Goal: Task Accomplishment & Management: Use online tool/utility

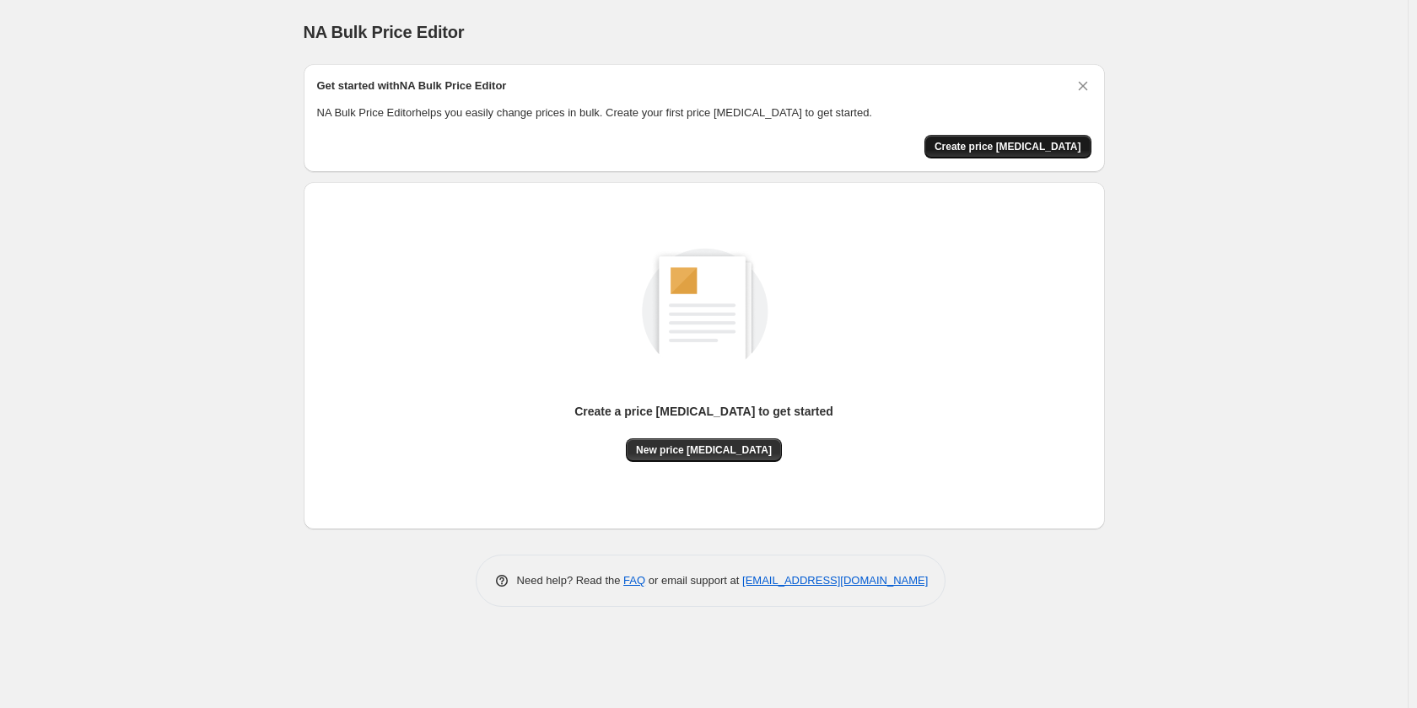
click at [1016, 143] on span "Create price [MEDICAL_DATA]" at bounding box center [1007, 146] width 147 height 13
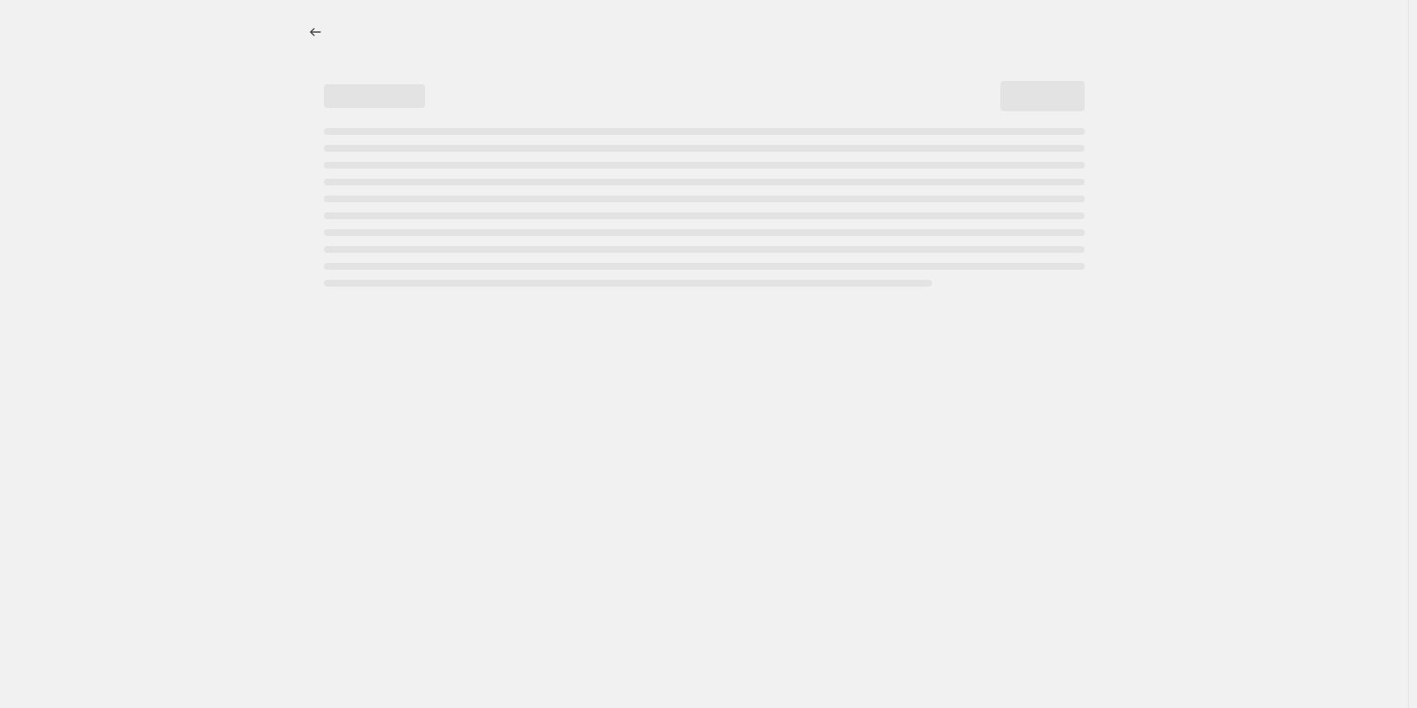
select select "percentage"
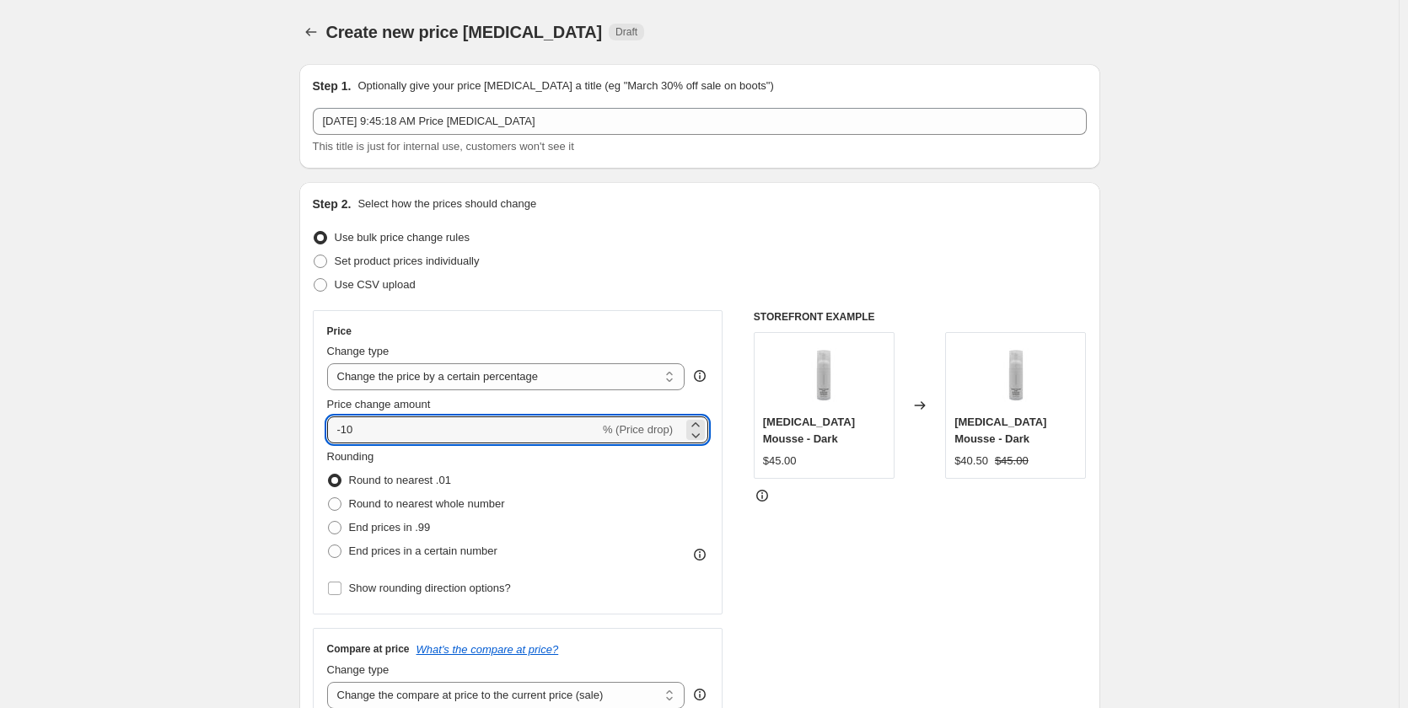
drag, startPoint x: 375, startPoint y: 432, endPoint x: 324, endPoint y: 433, distance: 51.5
click at [324, 433] on div "Price Change type Change the price to a certain amount Change the price by a ce…" at bounding box center [518, 462] width 411 height 304
click at [701, 425] on icon at bounding box center [695, 425] width 17 height 17
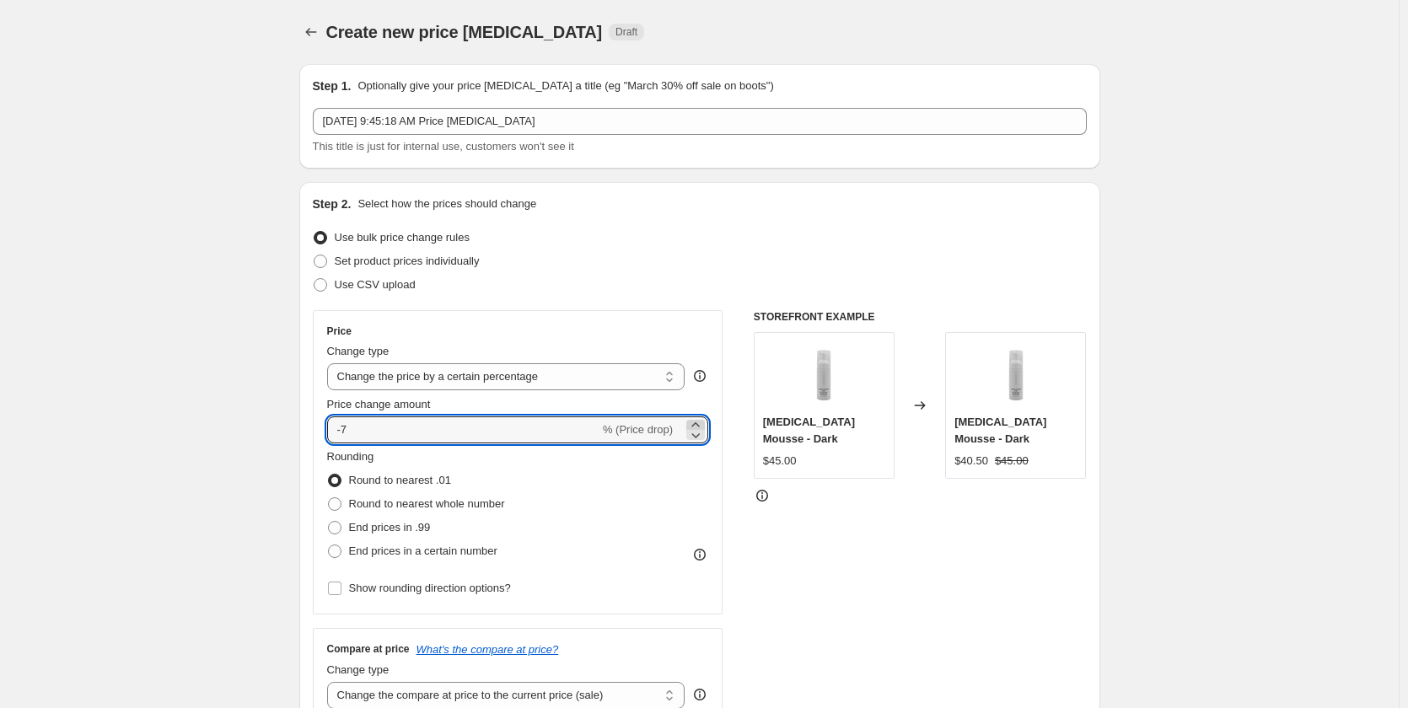
click at [701, 425] on icon at bounding box center [695, 425] width 17 height 17
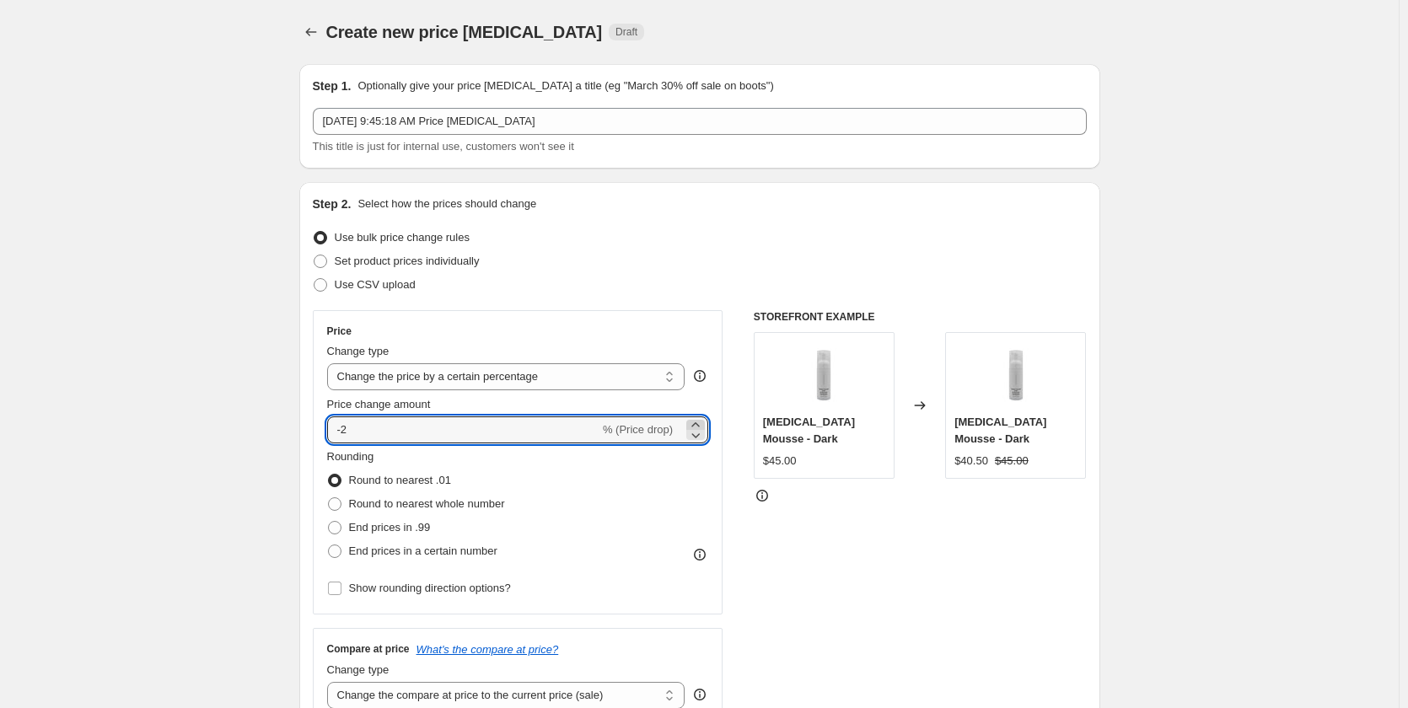
click at [701, 425] on icon at bounding box center [695, 425] width 17 height 17
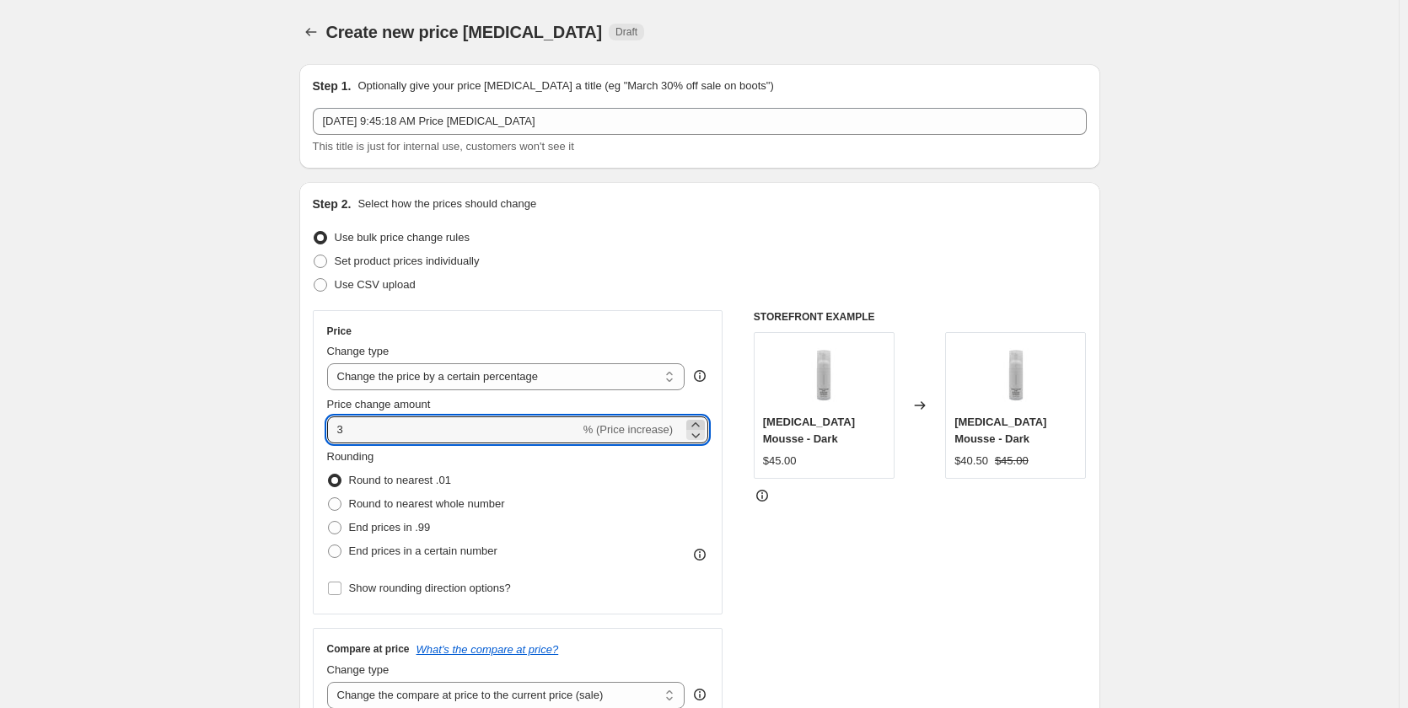
click at [701, 425] on icon at bounding box center [695, 425] width 17 height 17
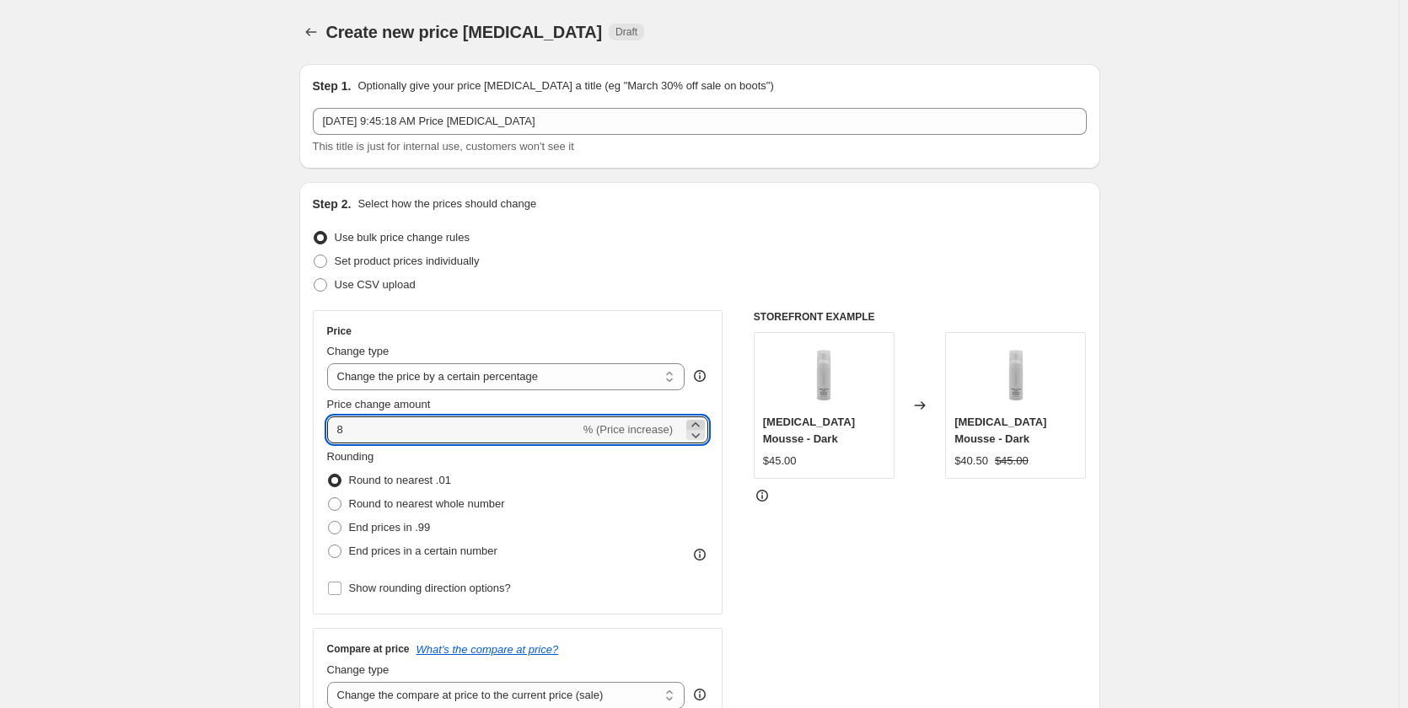
click at [701, 425] on icon at bounding box center [695, 425] width 17 height 17
type input "10"
click at [606, 383] on select "Change the price to a certain amount Change the price by a certain amount Chang…" at bounding box center [506, 376] width 358 height 27
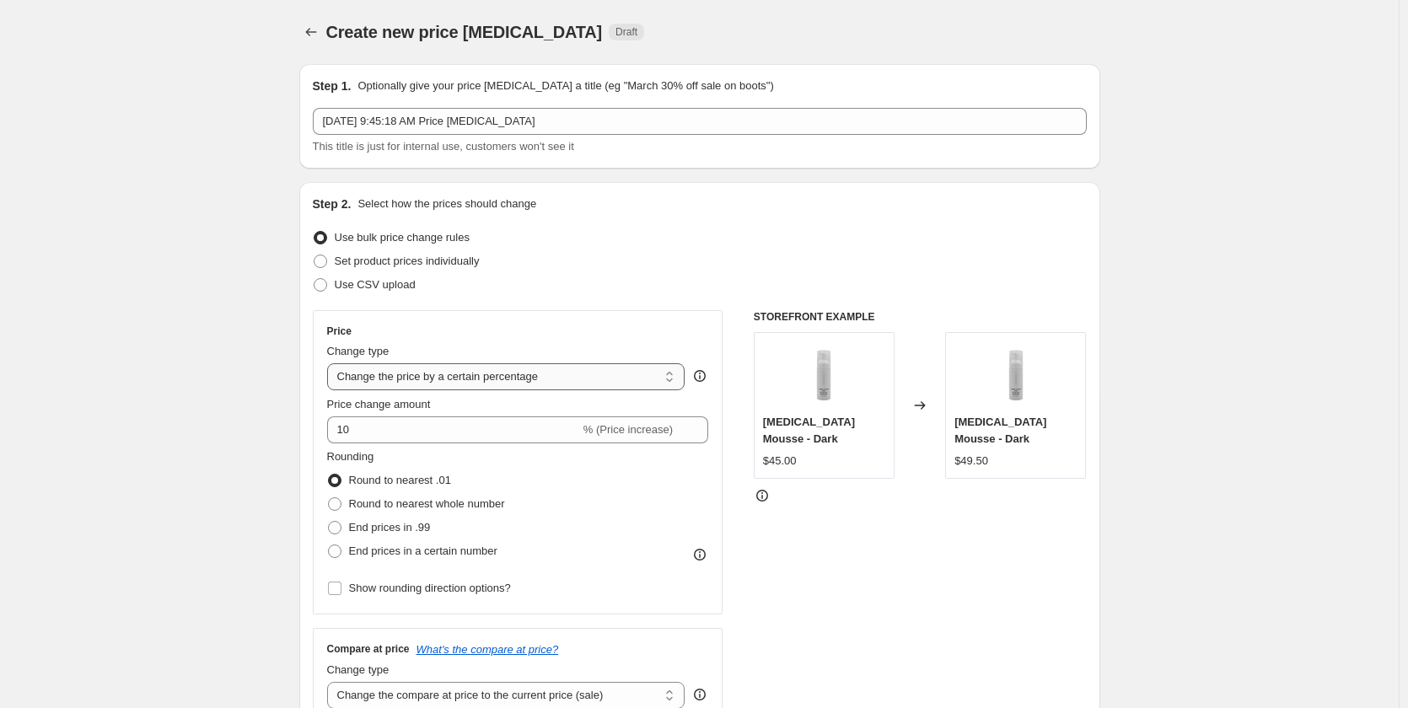
select select "to"
click at [331, 363] on select "Change the price to a certain amount Change the price by a certain amount Chang…" at bounding box center [506, 376] width 358 height 27
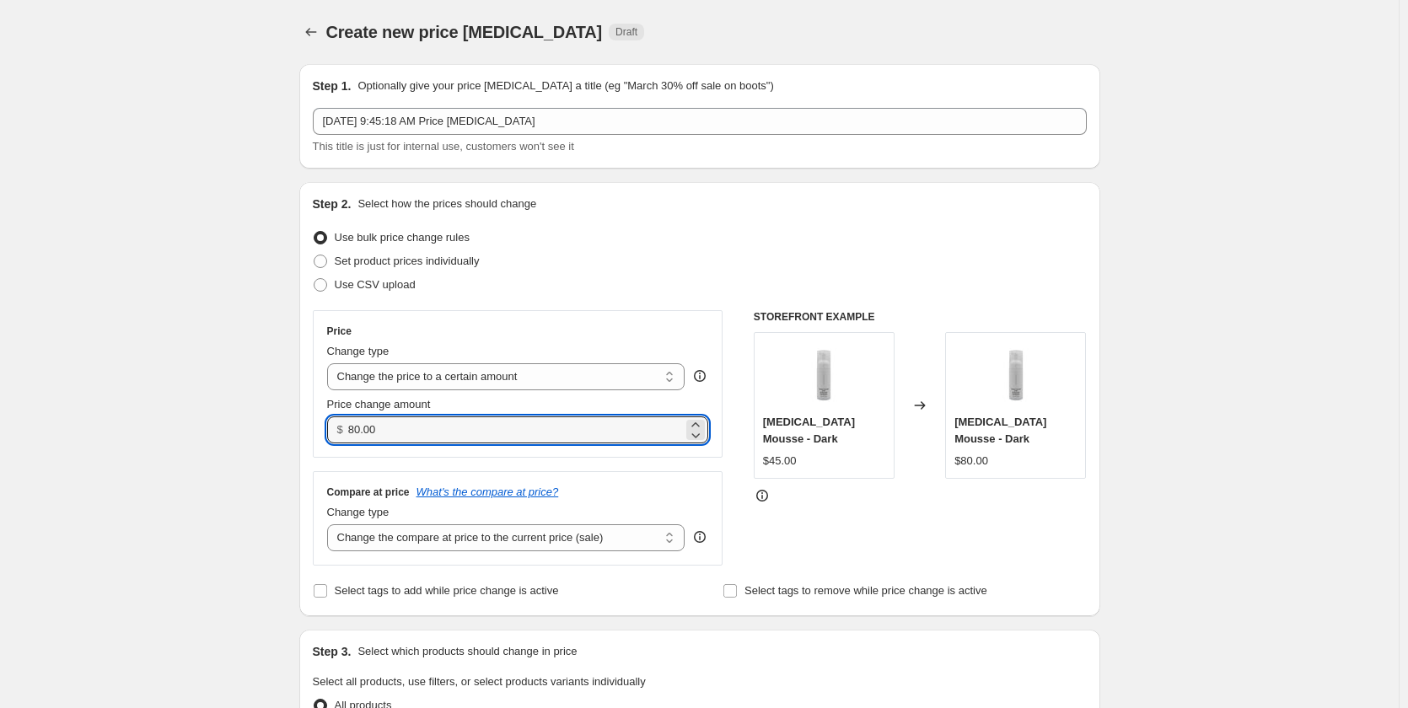
drag, startPoint x: 410, startPoint y: 432, endPoint x: 335, endPoint y: 432, distance: 75.1
click at [335, 432] on div "$ 80.00" at bounding box center [518, 430] width 382 height 27
type input "10.00"
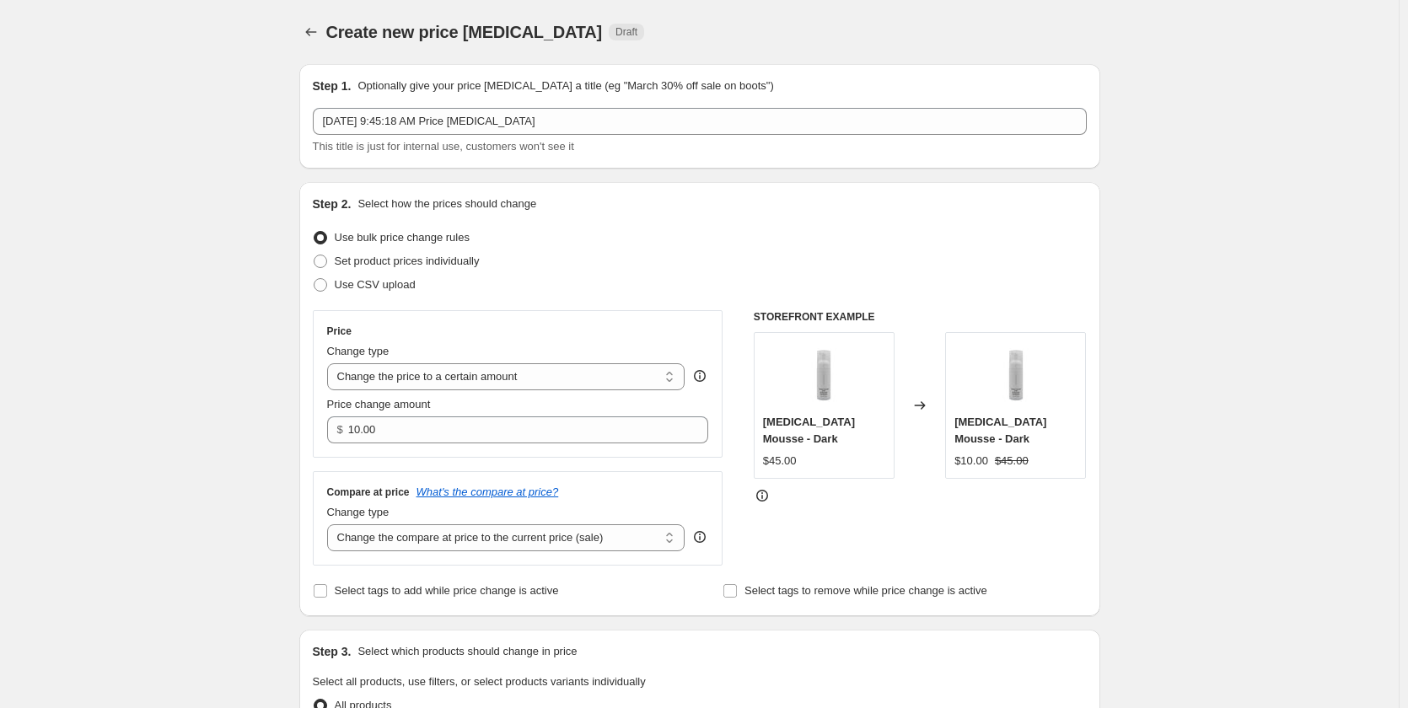
click at [419, 462] on div "Price Change type Change the price to a certain amount Change the price by a ce…" at bounding box center [518, 438] width 411 height 256
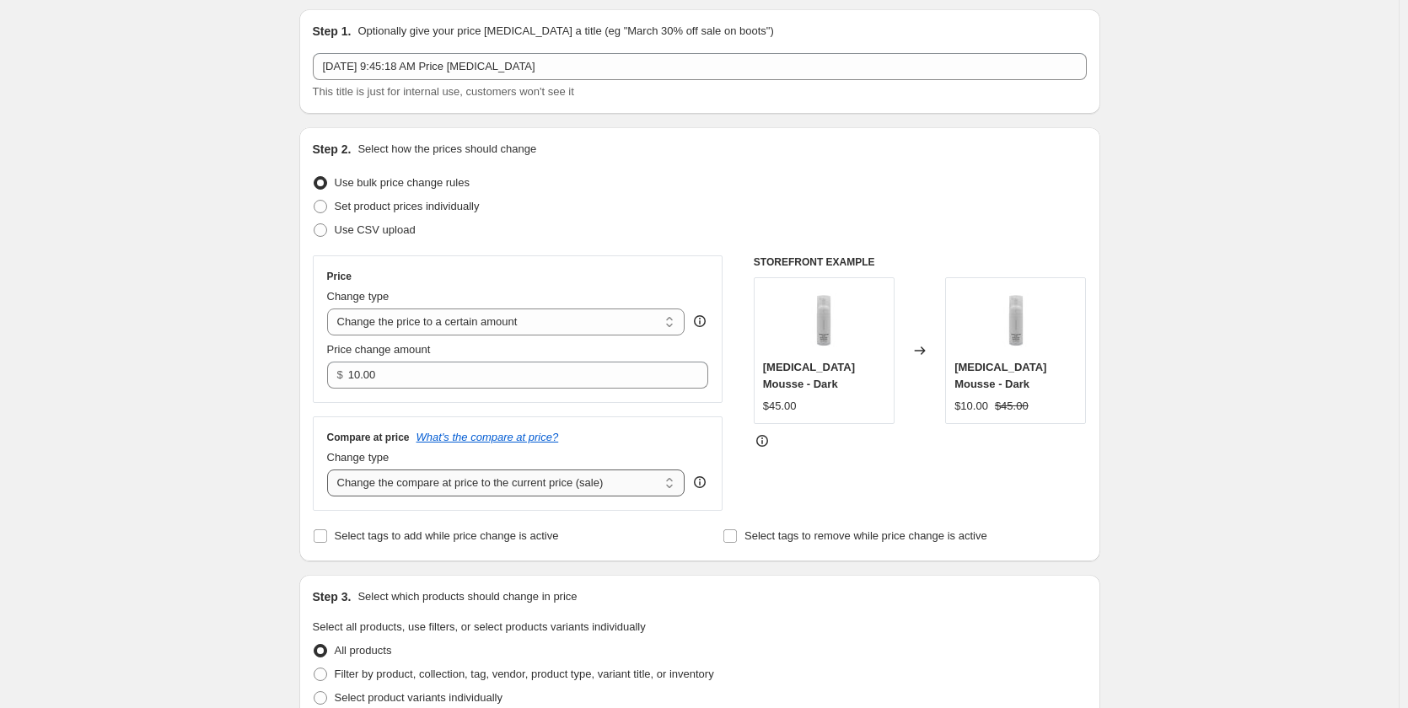
scroll to position [84, 0]
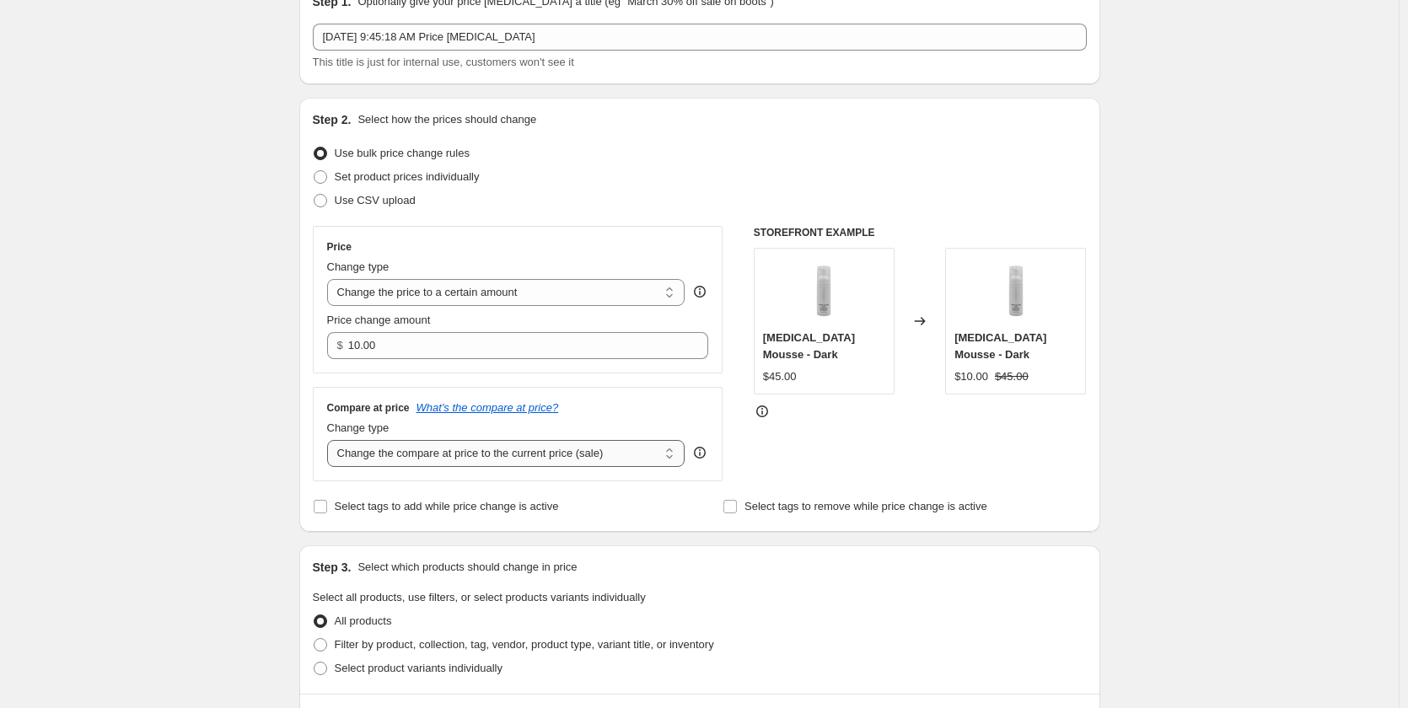
click at [674, 456] on select "Change the compare at price to the current price (sale) Change the compare at p…" at bounding box center [506, 453] width 358 height 27
select select "pp"
click at [331, 441] on select "Change the compare at price to the current price (sale) Change the compare at p…" at bounding box center [506, 453] width 358 height 27
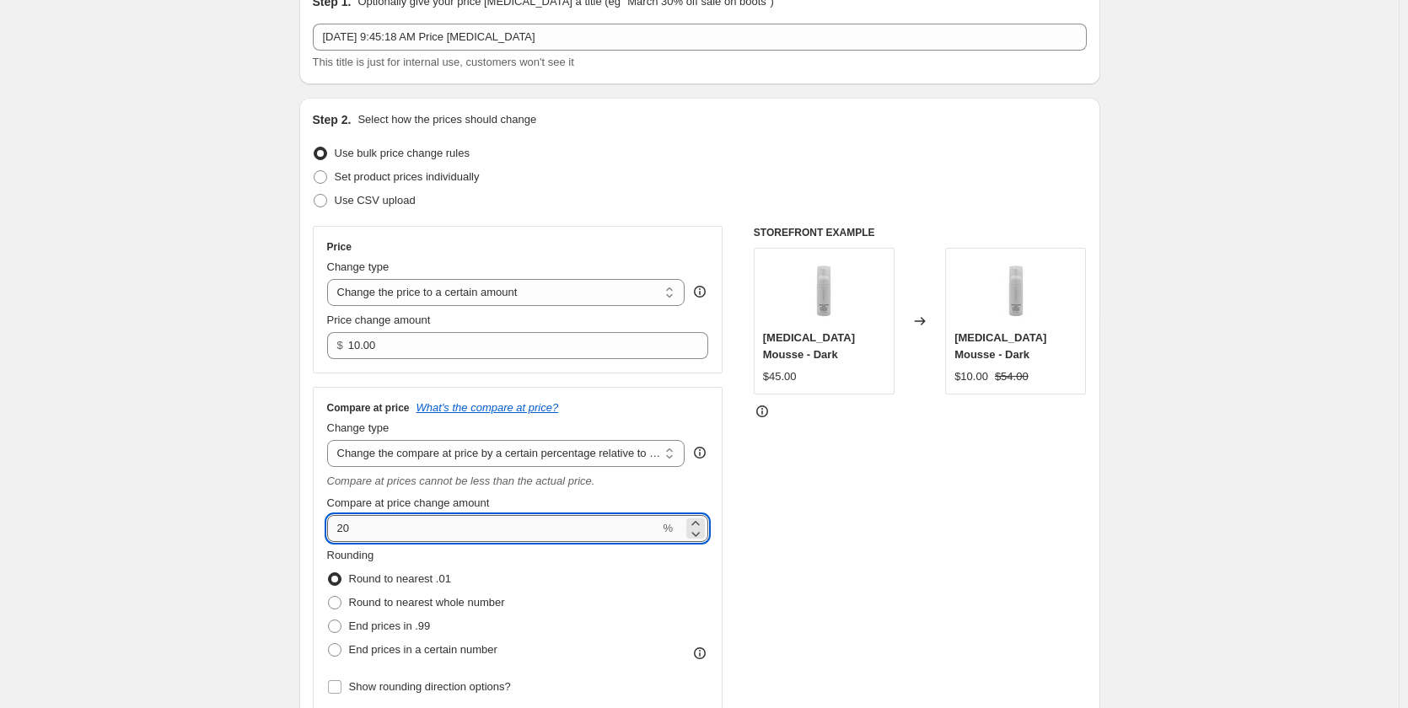
drag, startPoint x: 364, startPoint y: 528, endPoint x: 331, endPoint y: 530, distance: 33.0
click at [331, 530] on input "20" at bounding box center [493, 528] width 333 height 27
type input "10"
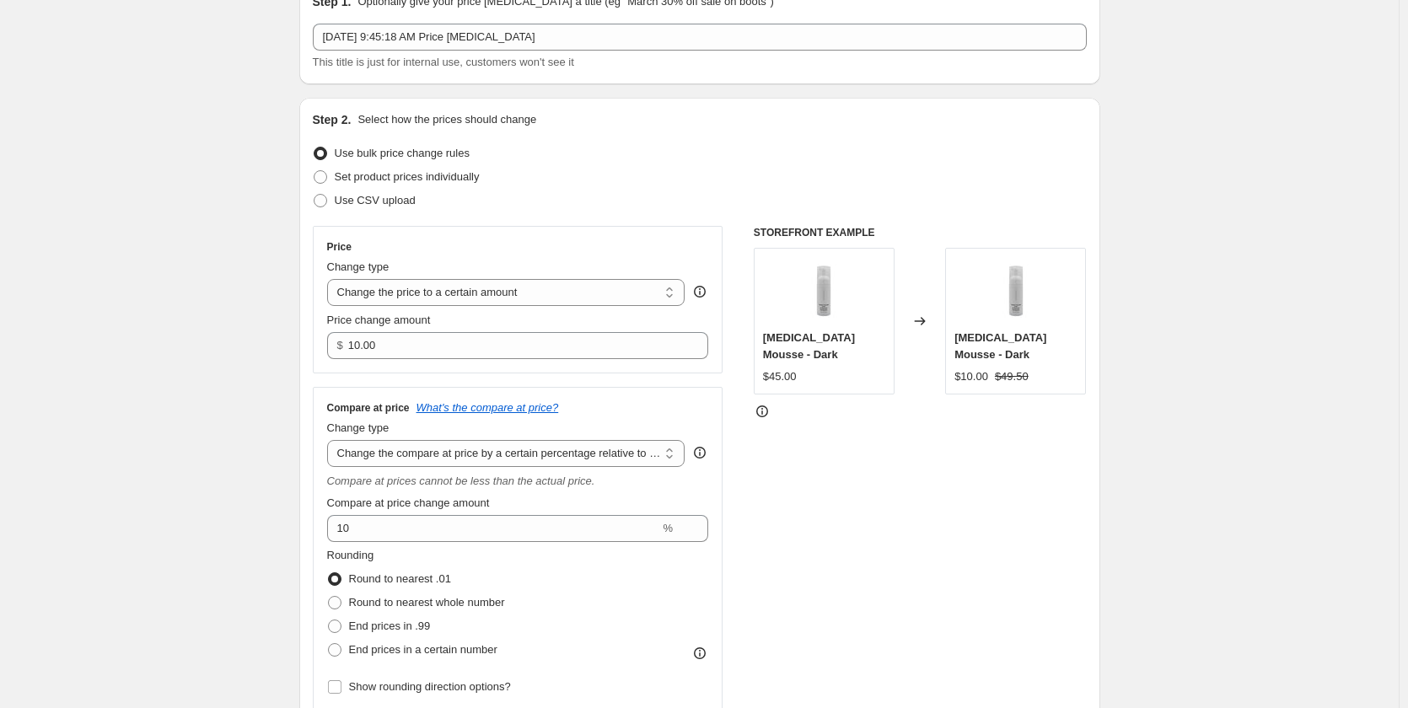
click at [315, 520] on div "Step 2. Select how the prices should change Use bulk price change rules Set pro…" at bounding box center [699, 431] width 801 height 666
click at [337, 626] on span at bounding box center [334, 626] width 13 height 13
click at [329, 621] on input "End prices in .99" at bounding box center [328, 620] width 1 height 1
radio input "true"
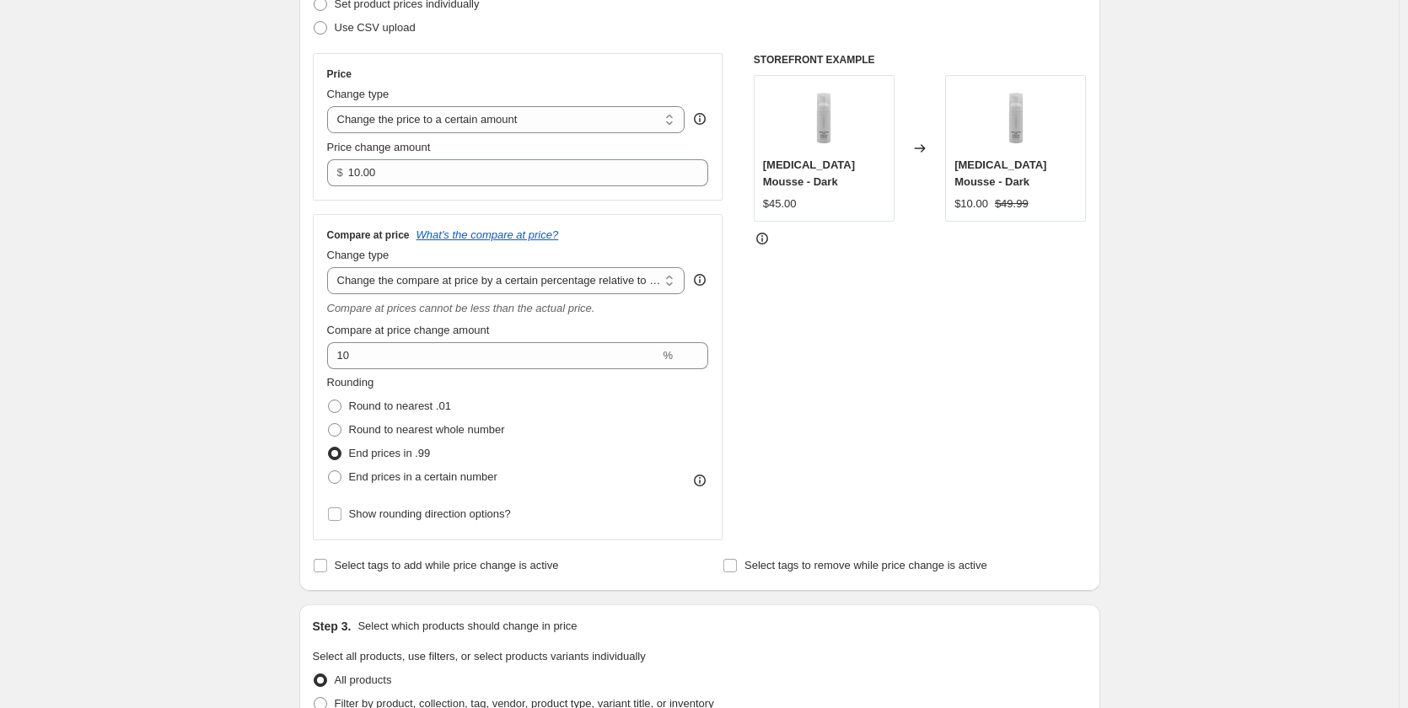
scroll to position [253, 0]
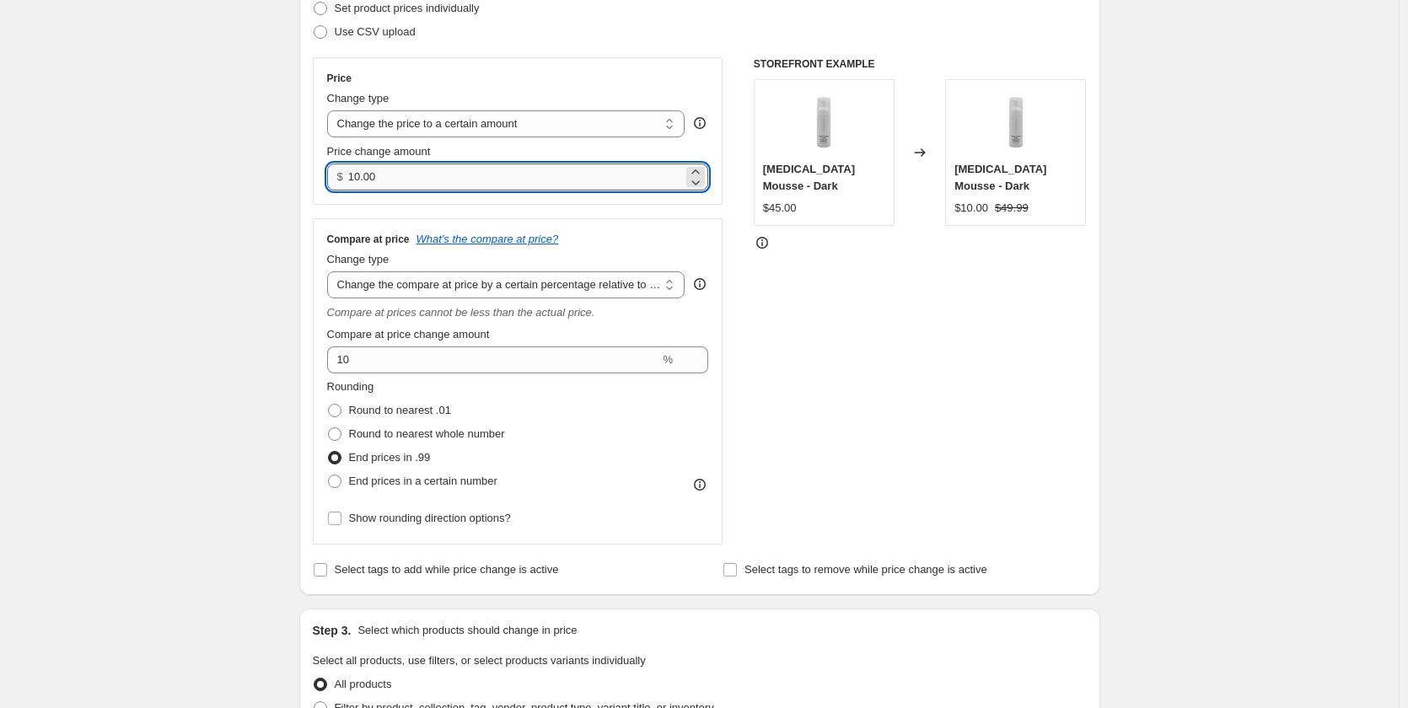
click at [525, 176] on input "10.00" at bounding box center [515, 177] width 335 height 27
click at [514, 123] on select "Change the price to a certain amount Change the price by a certain amount Chang…" at bounding box center [506, 123] width 358 height 27
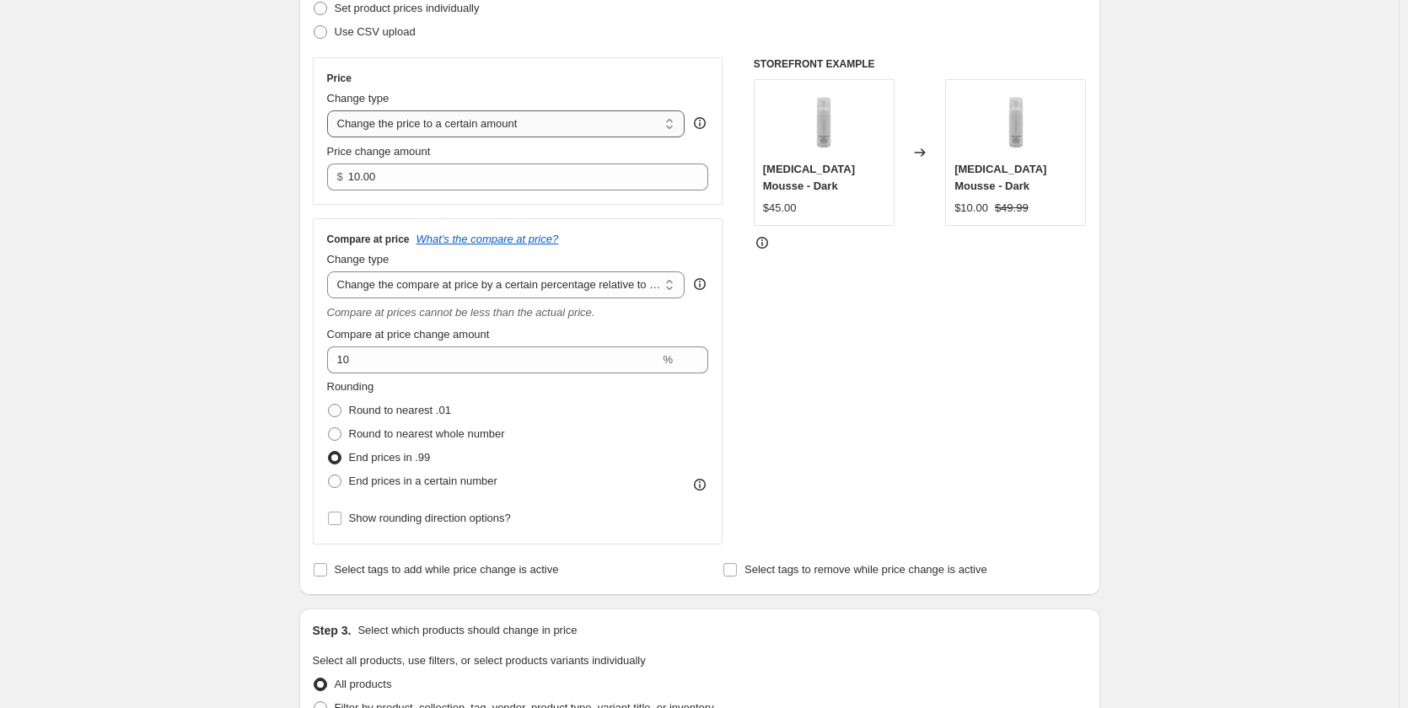
select select "by"
click at [331, 110] on select "Change the price to a certain amount Change the price by a certain amount Chang…" at bounding box center [506, 123] width 358 height 27
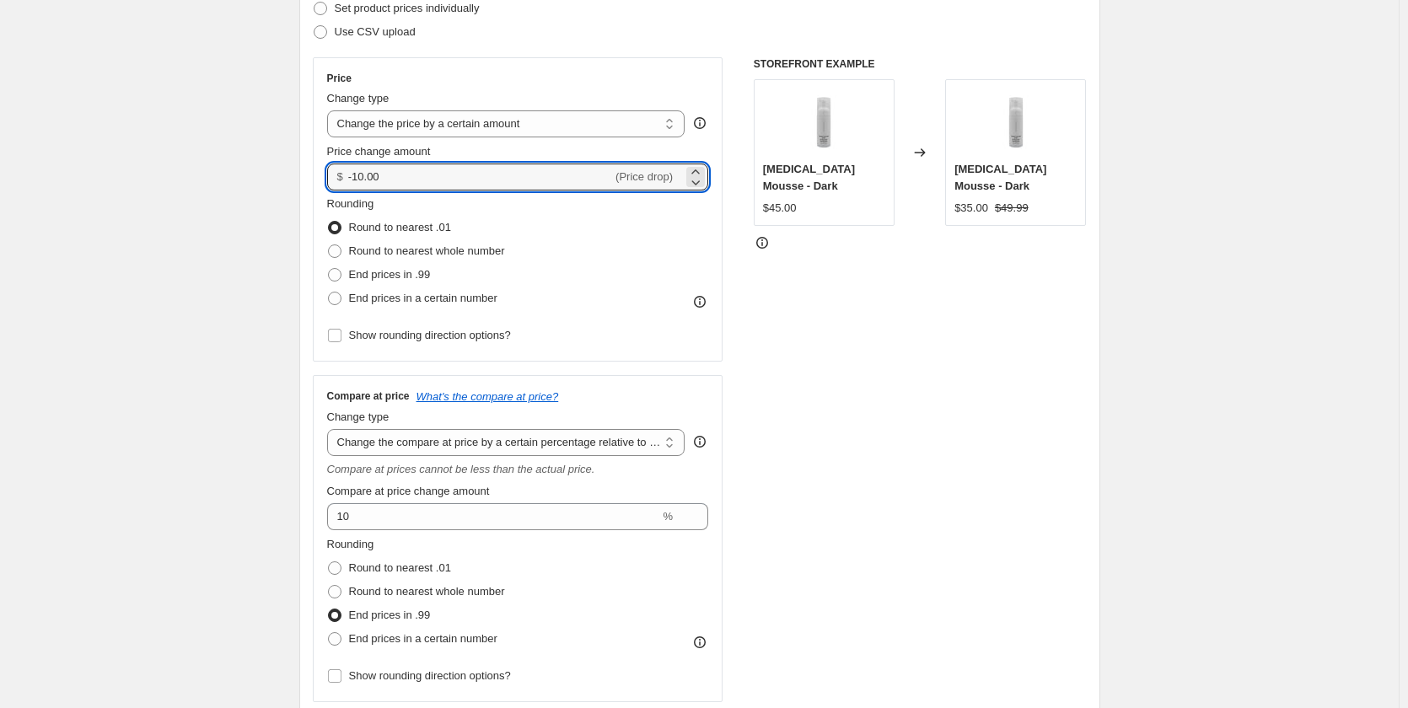
drag, startPoint x: 421, startPoint y: 180, endPoint x: 318, endPoint y: 179, distance: 102.9
click at [318, 179] on div "Price Change type Change the price to a certain amount Change the price by a ce…" at bounding box center [518, 209] width 411 height 304
type input "10.00"
click at [733, 201] on div "Price Change type Change the price to a certain amount Change the price by a ce…" at bounding box center [700, 379] width 774 height 645
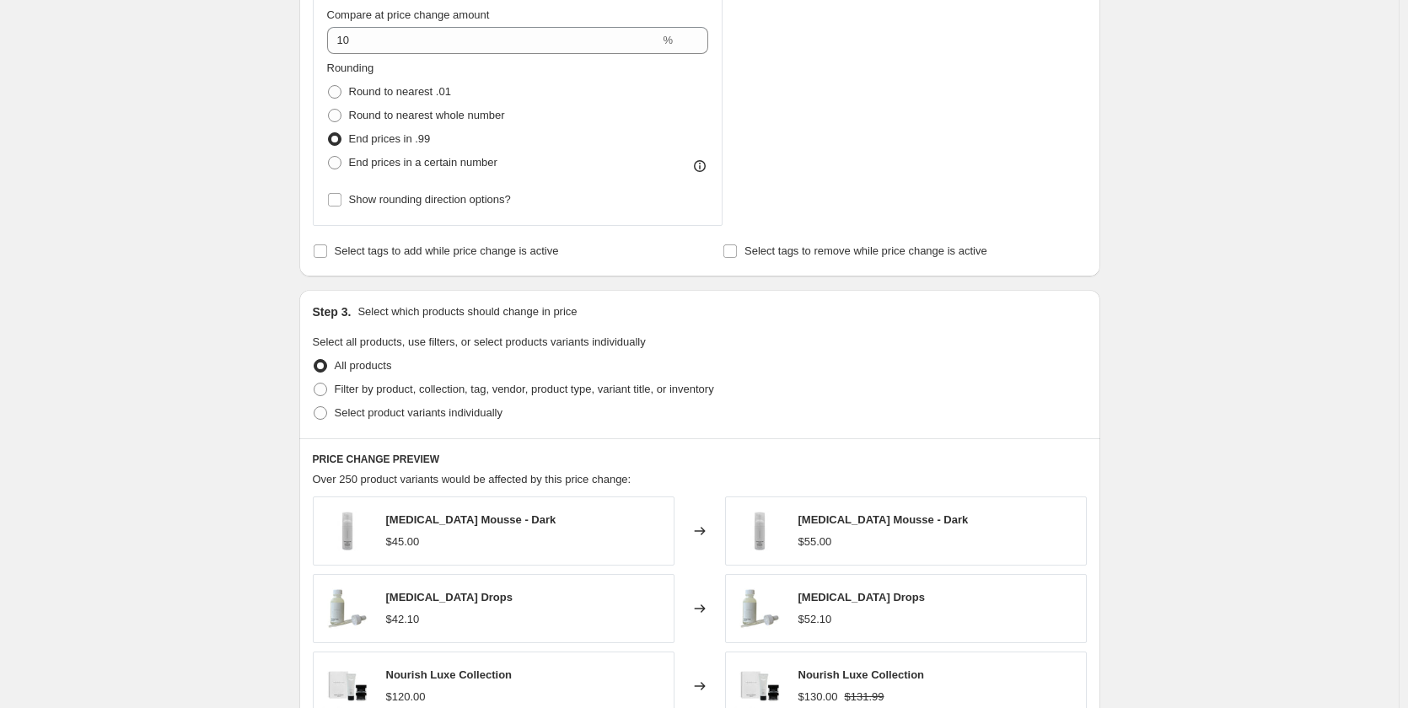
scroll to position [759, 0]
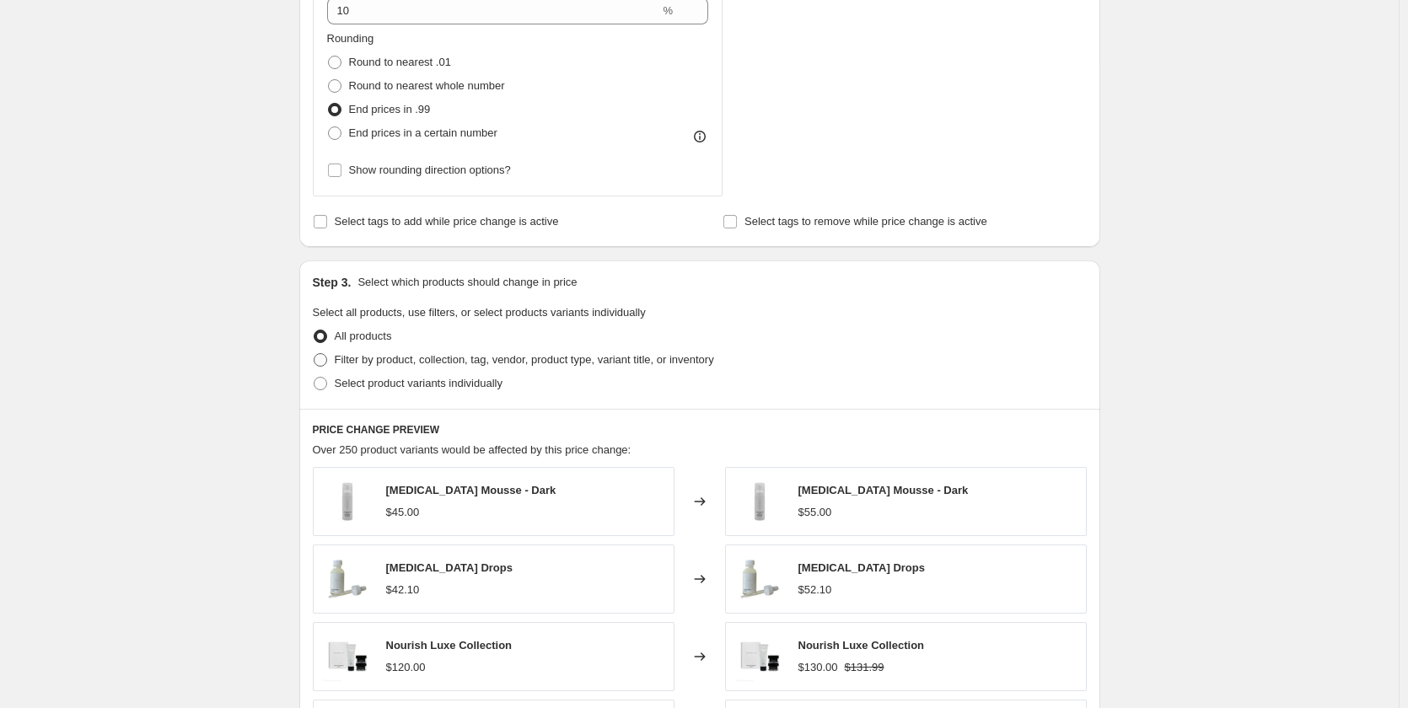
click at [320, 364] on span at bounding box center [320, 359] width 13 height 13
click at [315, 354] on input "Filter by product, collection, tag, vendor, product type, variant title, or inv…" at bounding box center [314, 353] width 1 height 1
radio input "true"
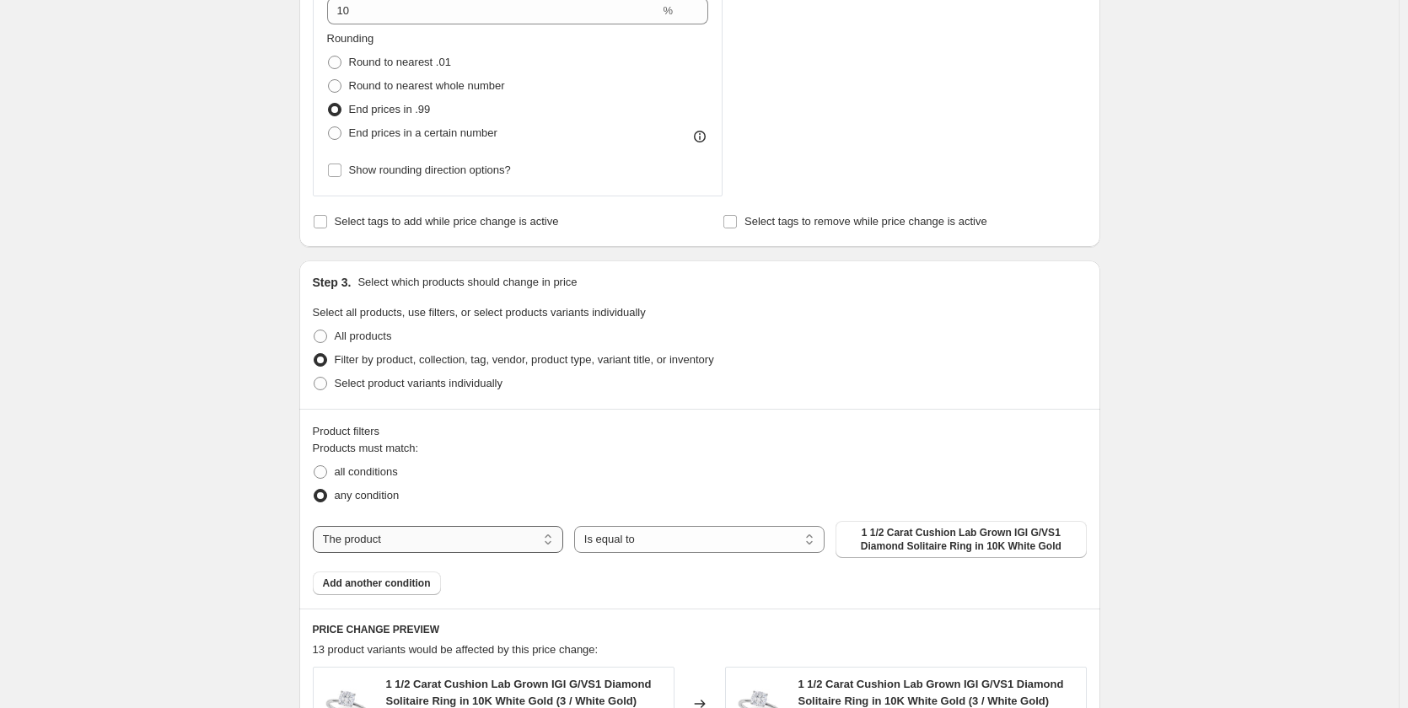
click at [554, 543] on select "The product The product's collection The product's tag The product's vendor The…" at bounding box center [438, 539] width 250 height 27
select select "vendor"
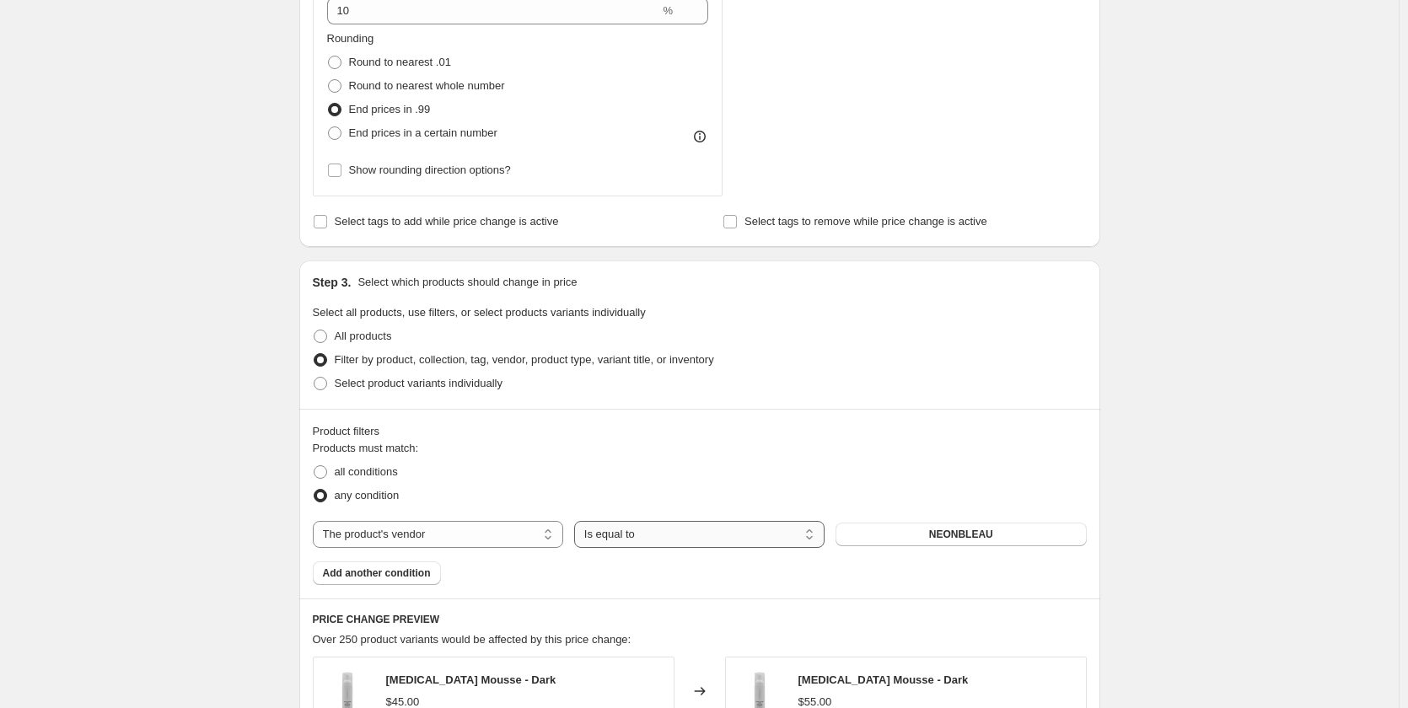
click at [620, 539] on select "Is equal to Is not equal to" at bounding box center [699, 534] width 250 height 27
click at [902, 482] on div "all conditions" at bounding box center [700, 472] width 774 height 24
click at [401, 575] on span "Add another condition" at bounding box center [377, 573] width 108 height 13
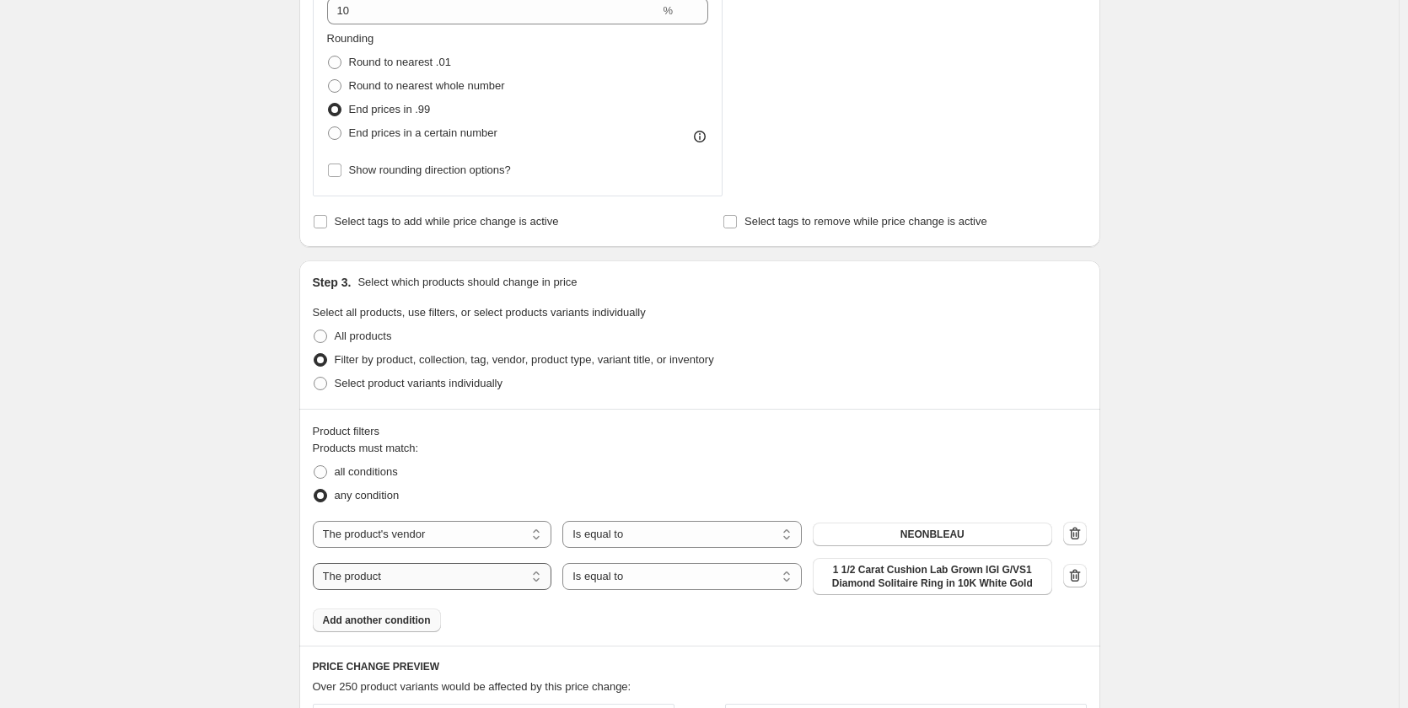
click at [449, 581] on select "The product The product's collection The product's tag The product's vendor The…" at bounding box center [433, 576] width 240 height 27
click at [579, 606] on div "Products must match: all conditions any condition The product The product's col…" at bounding box center [700, 536] width 774 height 192
click at [611, 587] on select "Is equal to Is not equal to" at bounding box center [683, 576] width 240 height 27
click at [511, 584] on select "The product The product's collection The product's tag The product's vendor The…" at bounding box center [433, 576] width 240 height 27
click at [726, 446] on fieldset "Products must match: all conditions any condition" at bounding box center [700, 473] width 774 height 67
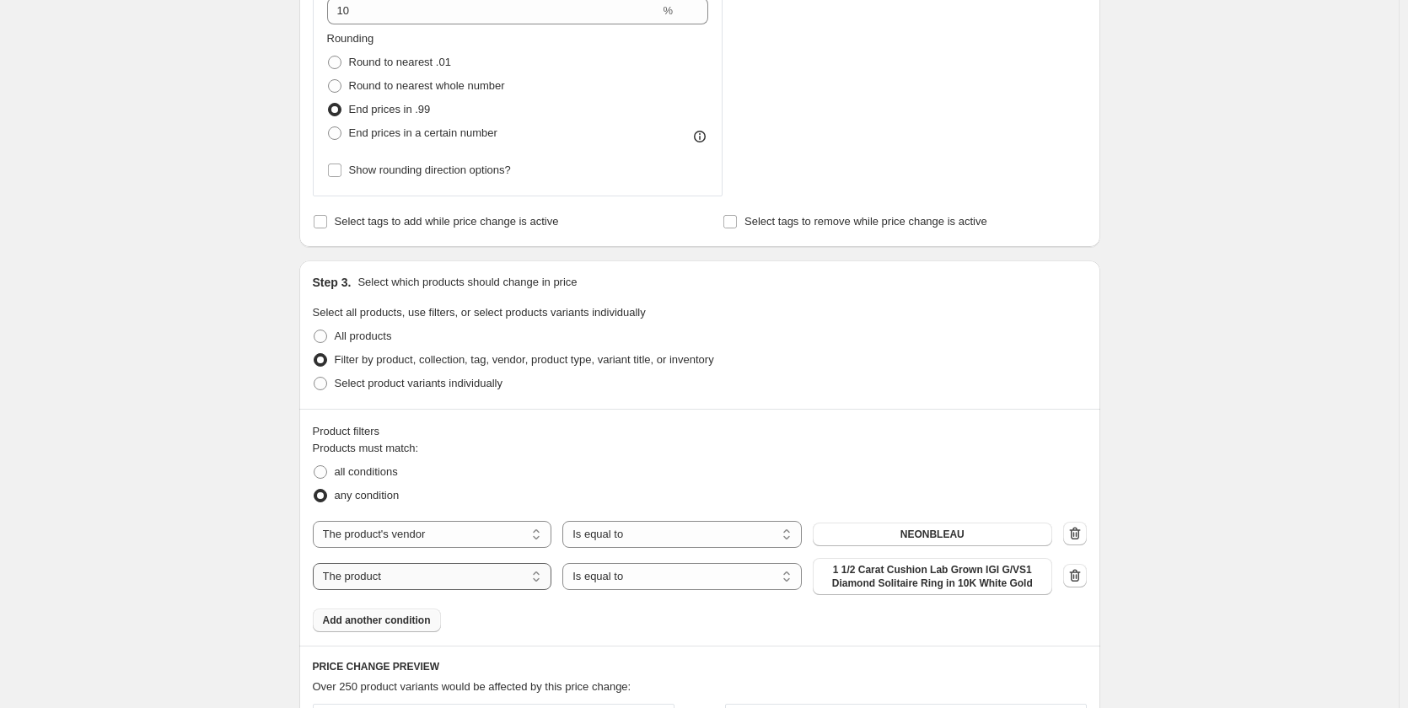
click at [551, 576] on select "The product The product's collection The product's tag The product's vendor The…" at bounding box center [433, 576] width 240 height 27
select select "product_status"
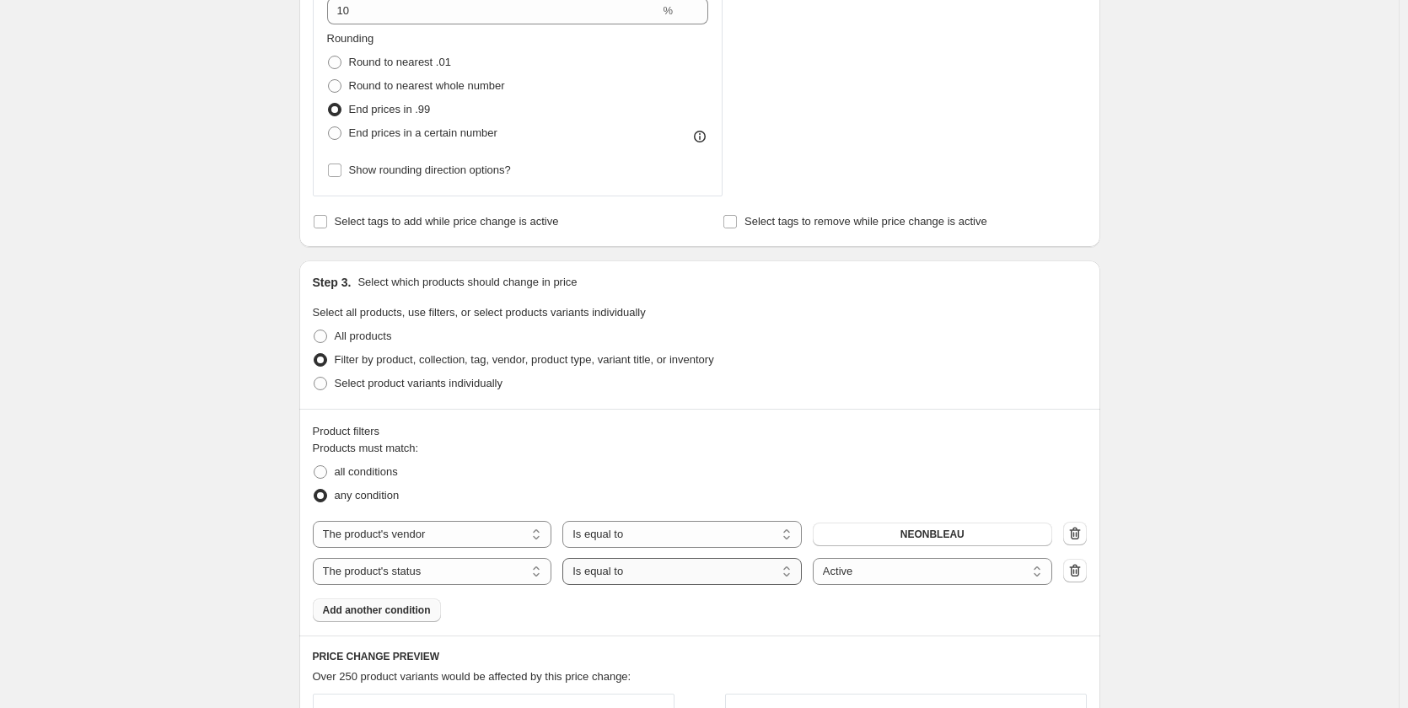
click at [638, 570] on select "Is equal to Is not equal to" at bounding box center [683, 571] width 240 height 27
click at [933, 595] on div "Products must match: all conditions any condition The product The product's col…" at bounding box center [700, 531] width 774 height 182
click at [1077, 568] on icon "button" at bounding box center [1074, 570] width 11 height 13
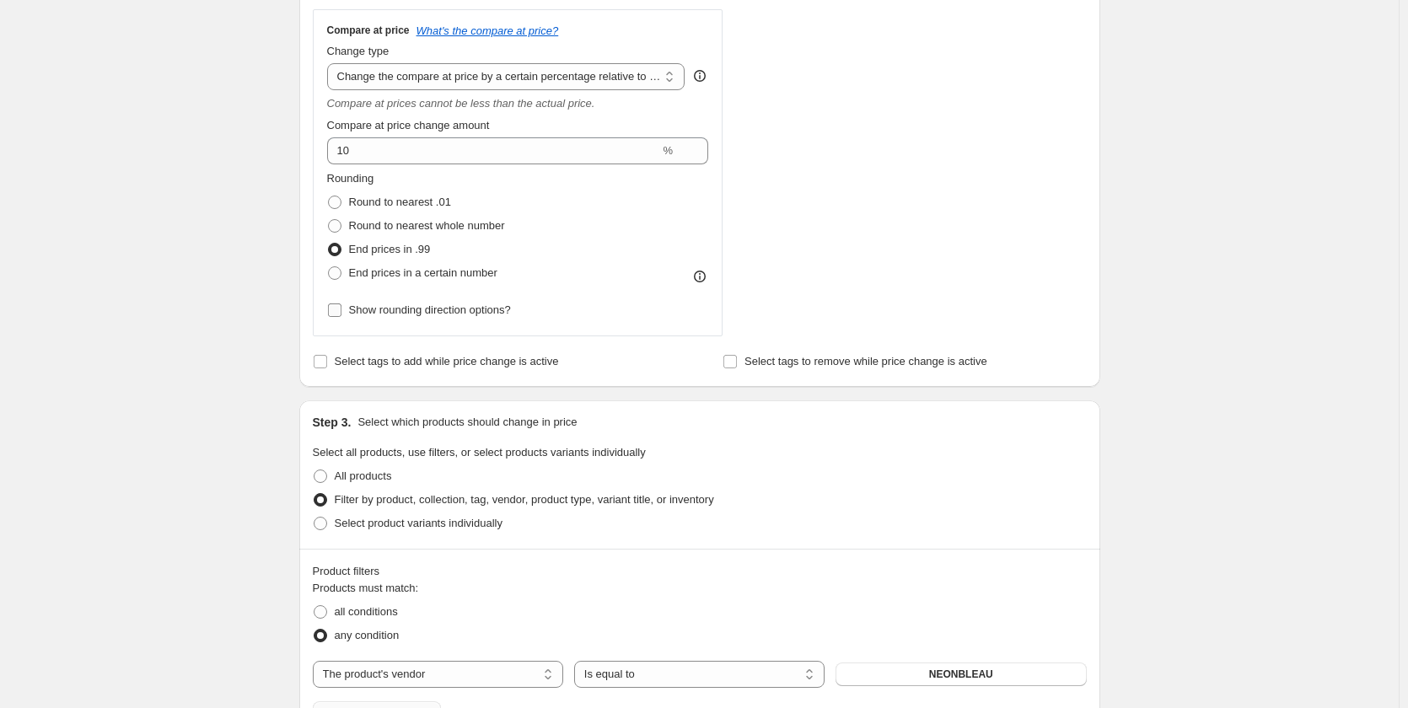
scroll to position [590, 0]
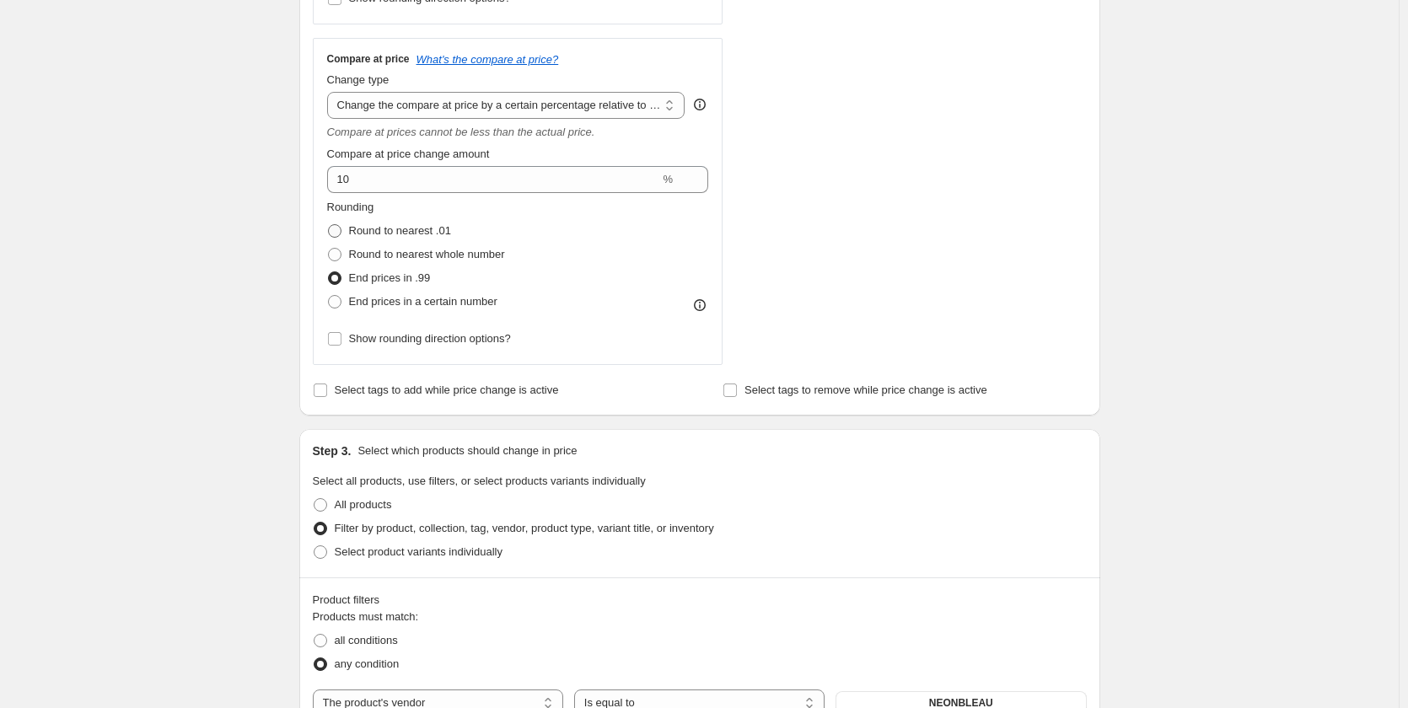
click at [338, 234] on span at bounding box center [334, 230] width 13 height 13
click at [329, 225] on input "Round to nearest .01" at bounding box center [328, 224] width 1 height 1
radio input "true"
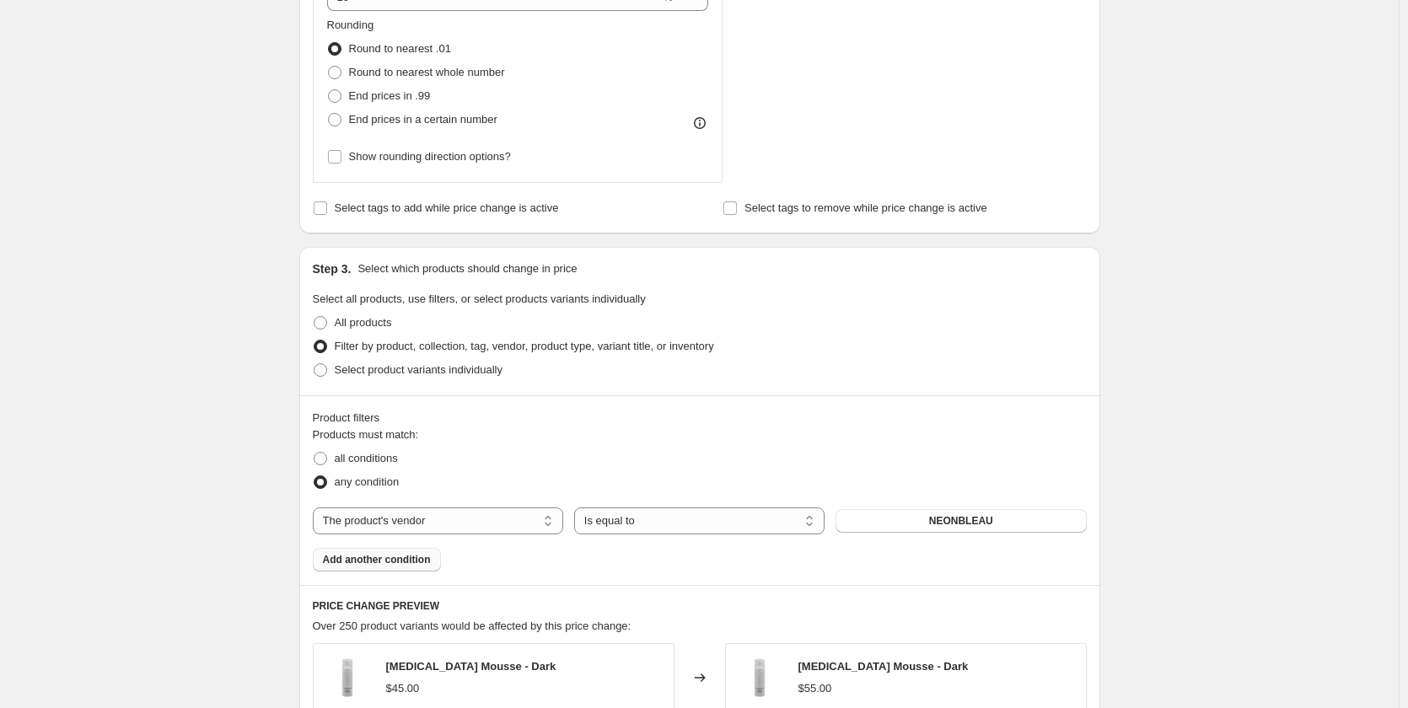
scroll to position [759, 0]
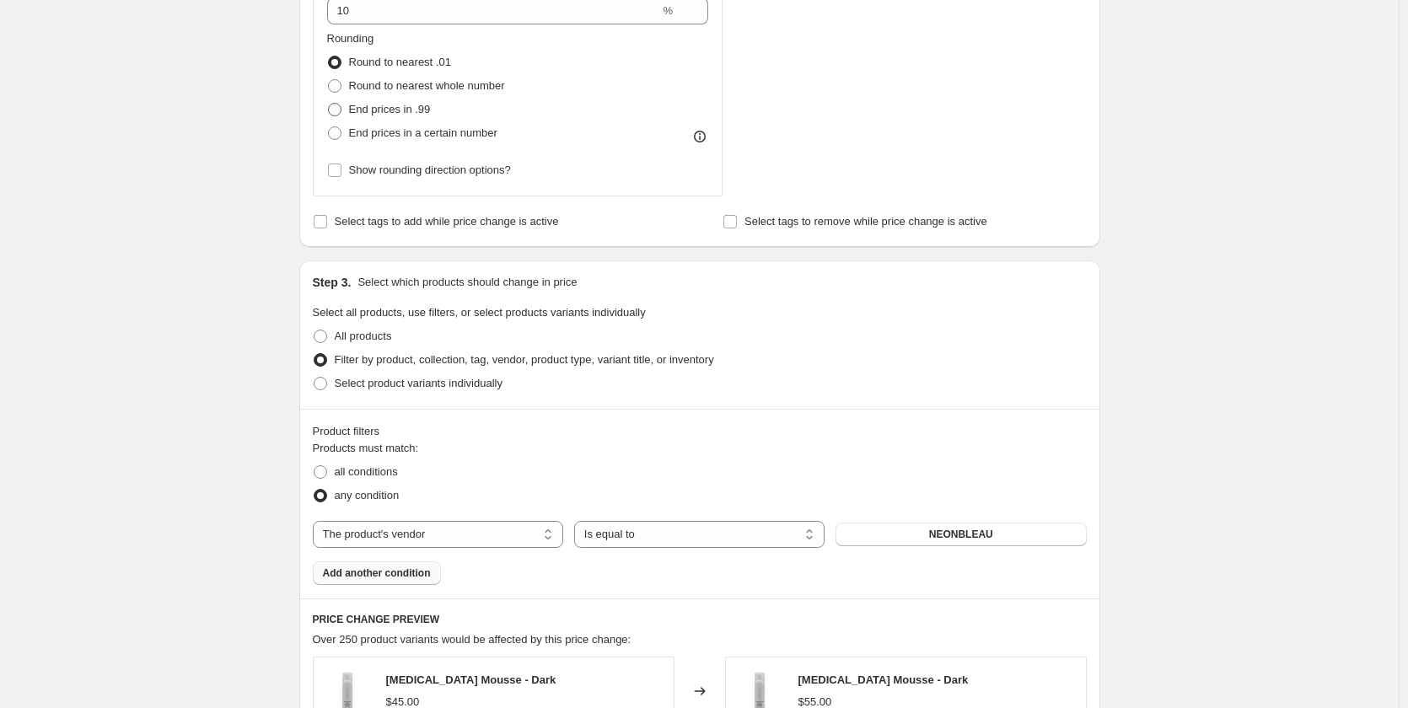
click at [337, 111] on span at bounding box center [334, 109] width 13 height 13
click at [329, 104] on input "End prices in .99" at bounding box center [328, 103] width 1 height 1
radio input "true"
click at [339, 134] on span at bounding box center [334, 133] width 13 height 13
click at [329, 127] on input "End prices in a certain number" at bounding box center [328, 127] width 1 height 1
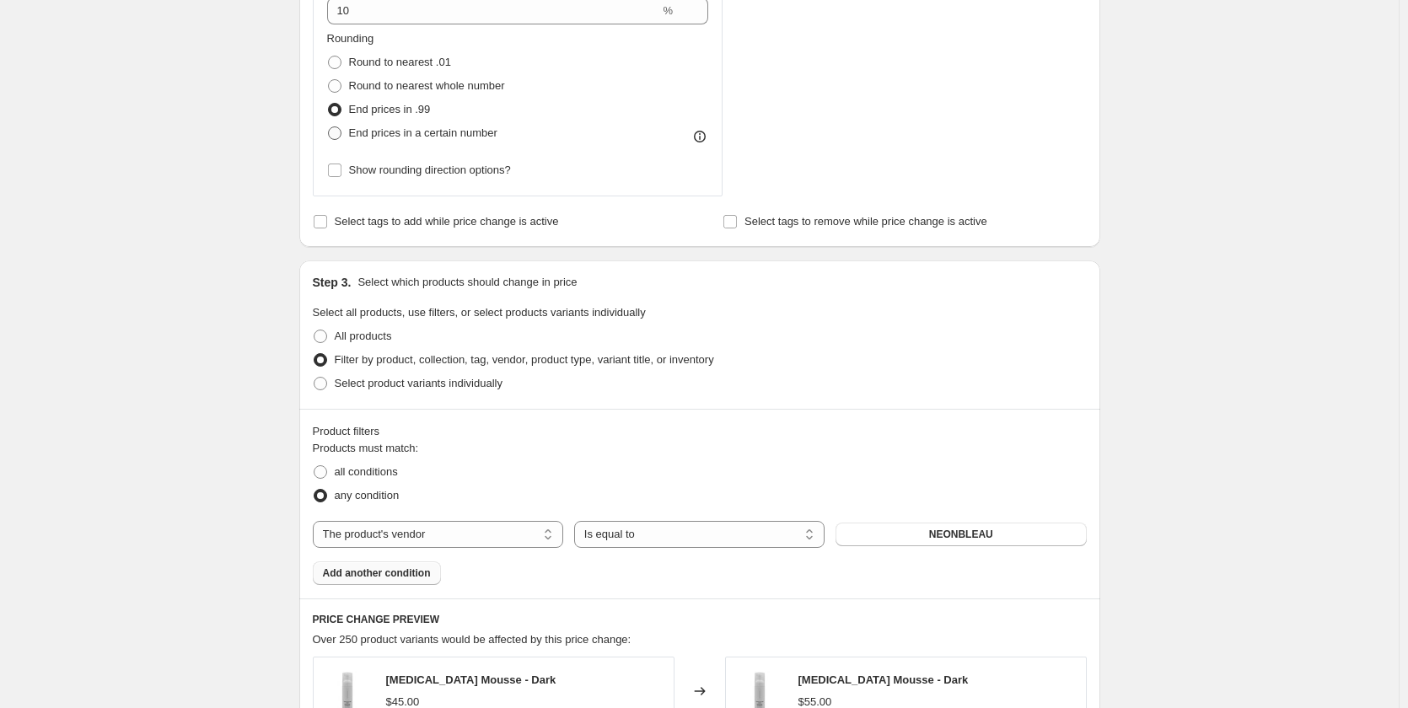
radio input "true"
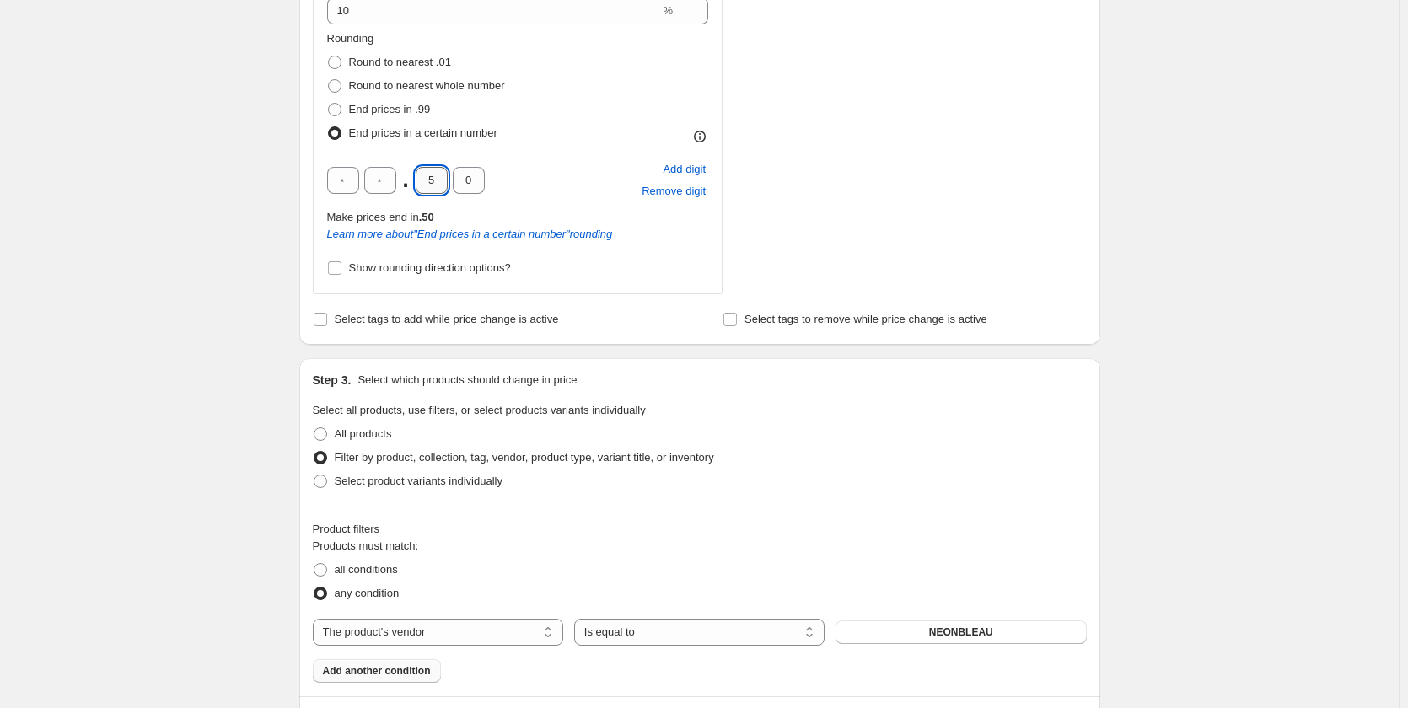
drag, startPoint x: 440, startPoint y: 177, endPoint x: 430, endPoint y: 179, distance: 10.3
click at [430, 179] on input "5" at bounding box center [432, 180] width 32 height 27
type input "9"
drag, startPoint x: 468, startPoint y: 182, endPoint x: 488, endPoint y: 178, distance: 20.7
click at [488, 178] on div ". 9 0 Add digit Remove digit" at bounding box center [518, 181] width 382 height 44
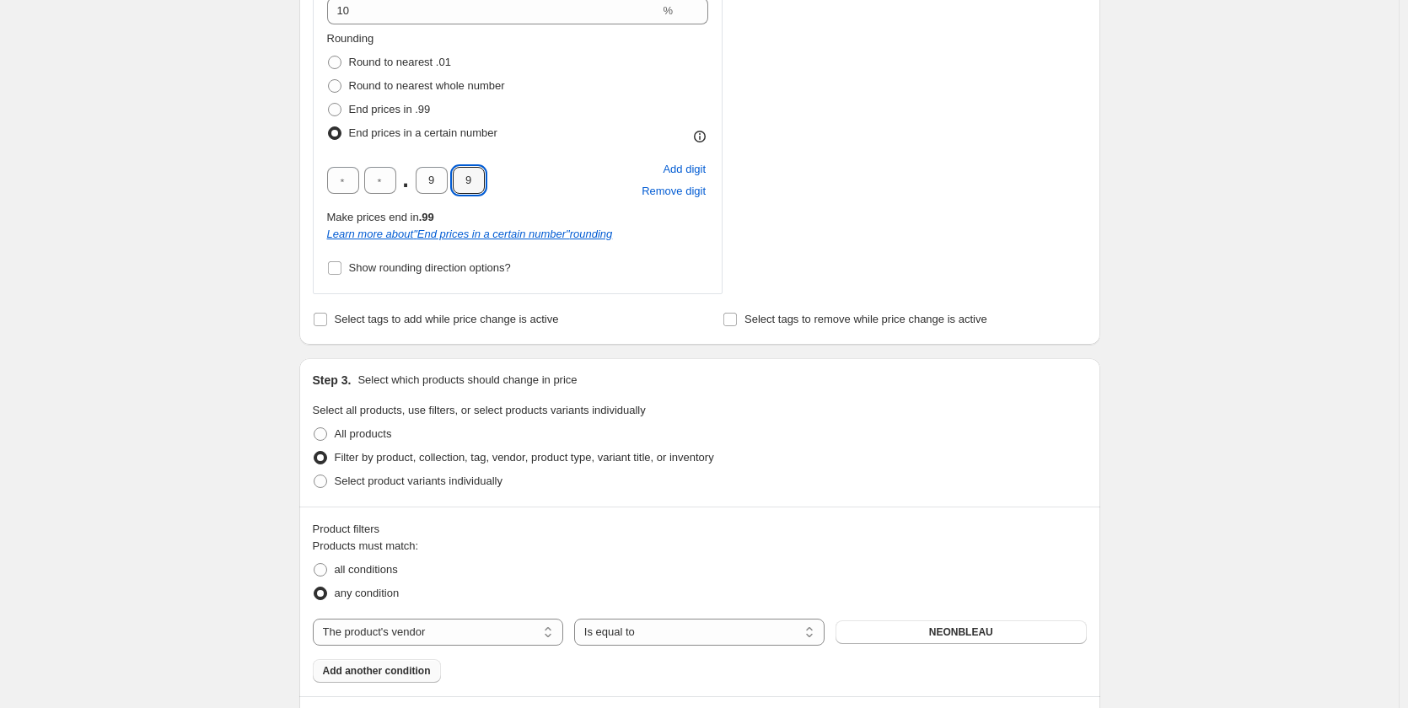
type input "9"
click at [1399, 163] on div "Create new price [MEDICAL_DATA]. This page is ready Create new price [MEDICAL_D…" at bounding box center [699, 343] width 1399 height 2205
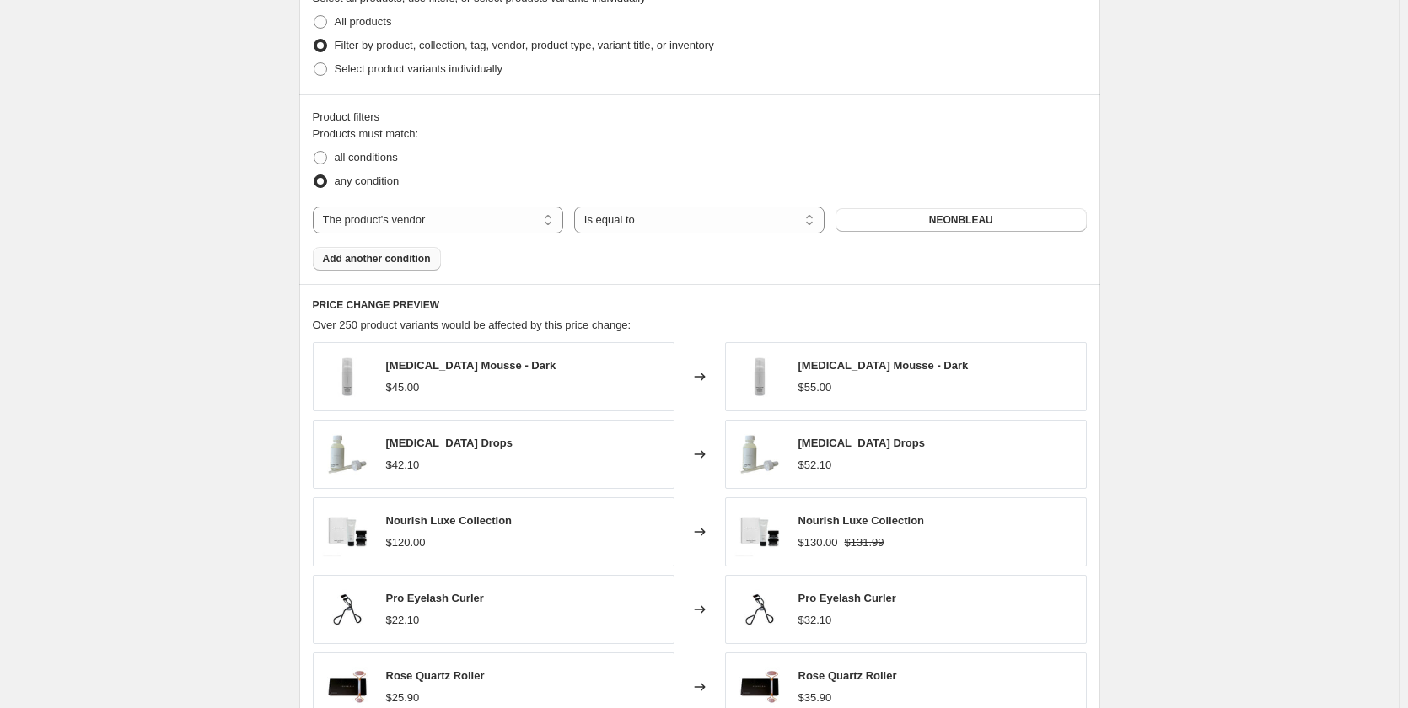
scroll to position [1181, 0]
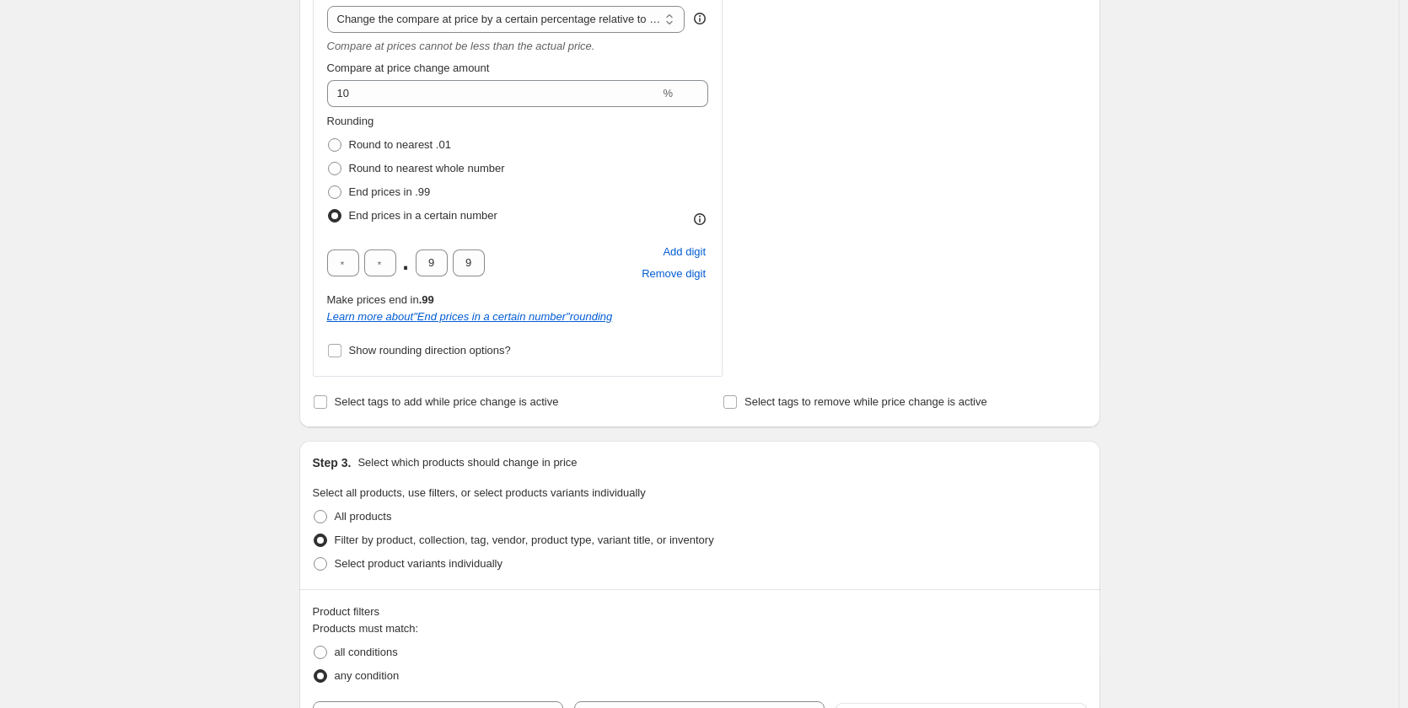
scroll to position [675, 0]
click at [339, 149] on span at bounding box center [334, 146] width 13 height 13
click at [329, 141] on input "Round to nearest .01" at bounding box center [328, 140] width 1 height 1
radio input "true"
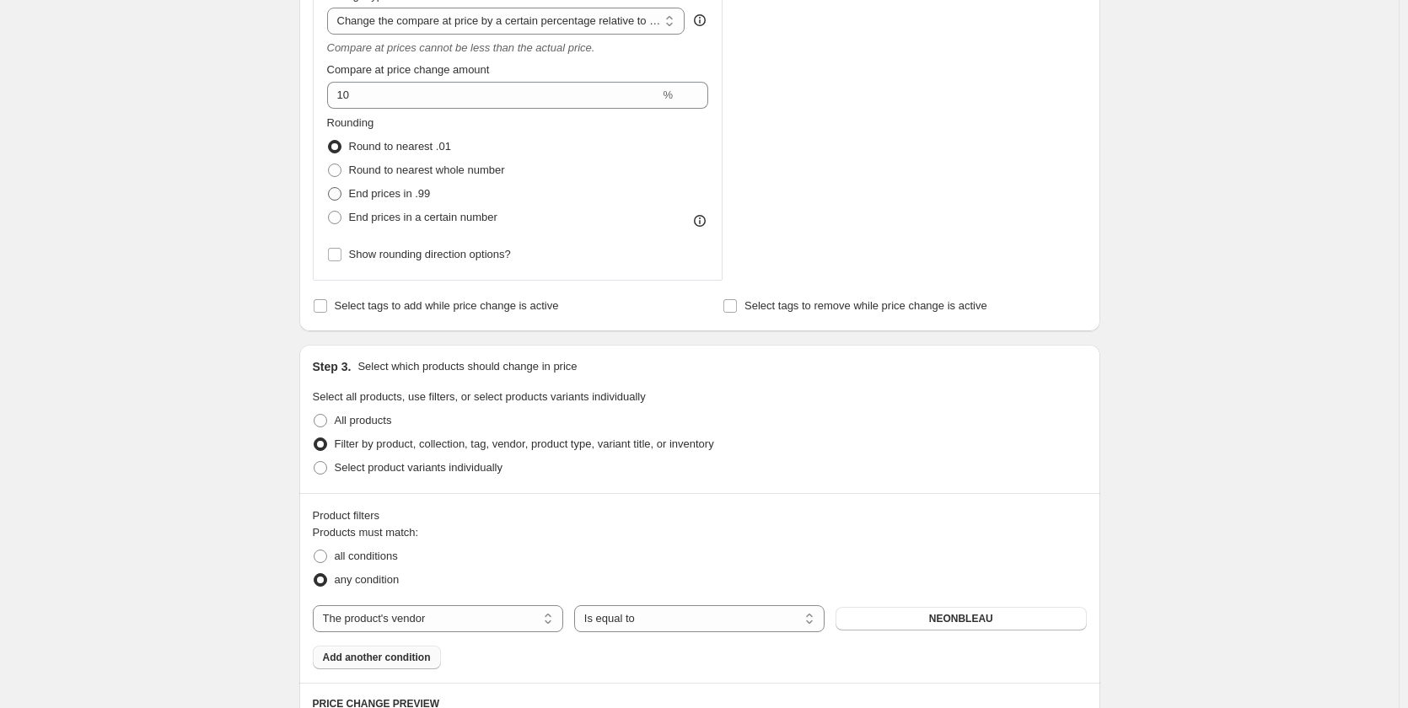
click at [337, 197] on span at bounding box center [334, 193] width 13 height 13
click at [329, 188] on input "End prices in .99" at bounding box center [328, 187] width 1 height 1
radio input "true"
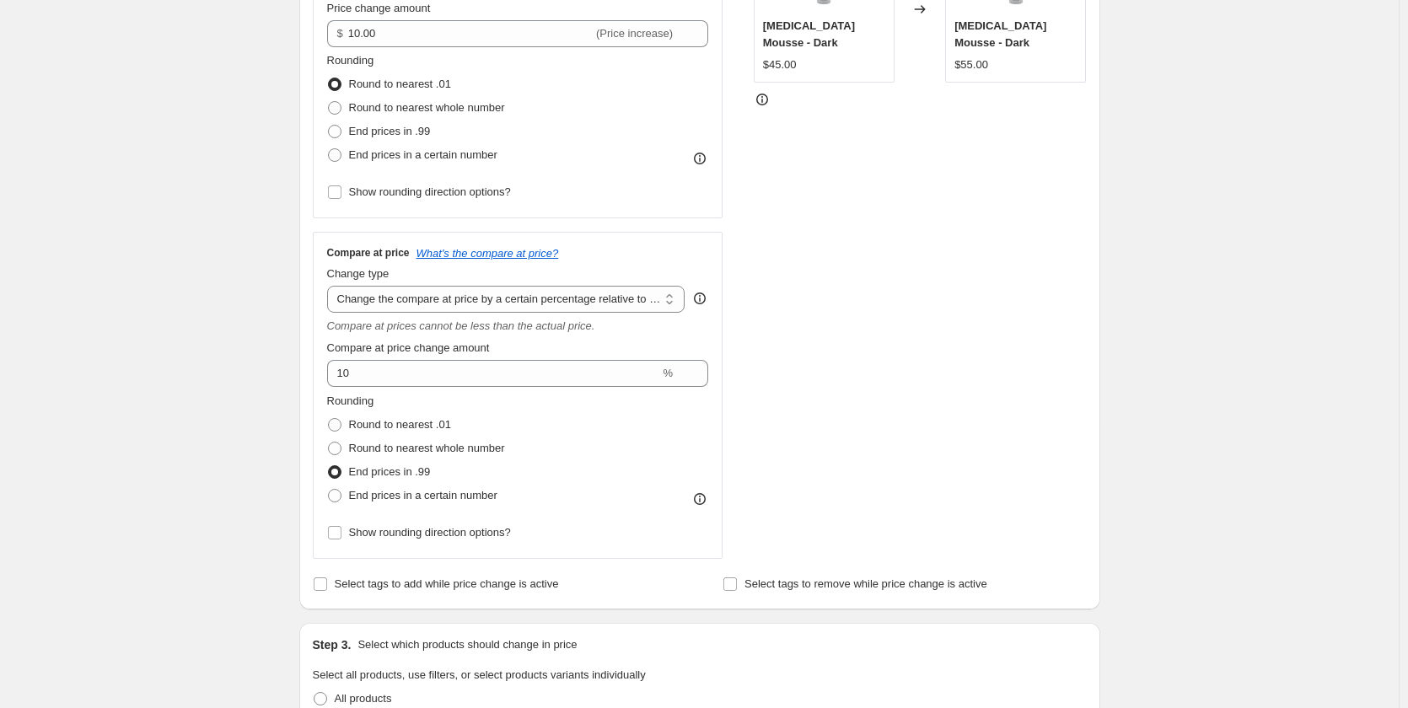
scroll to position [422, 0]
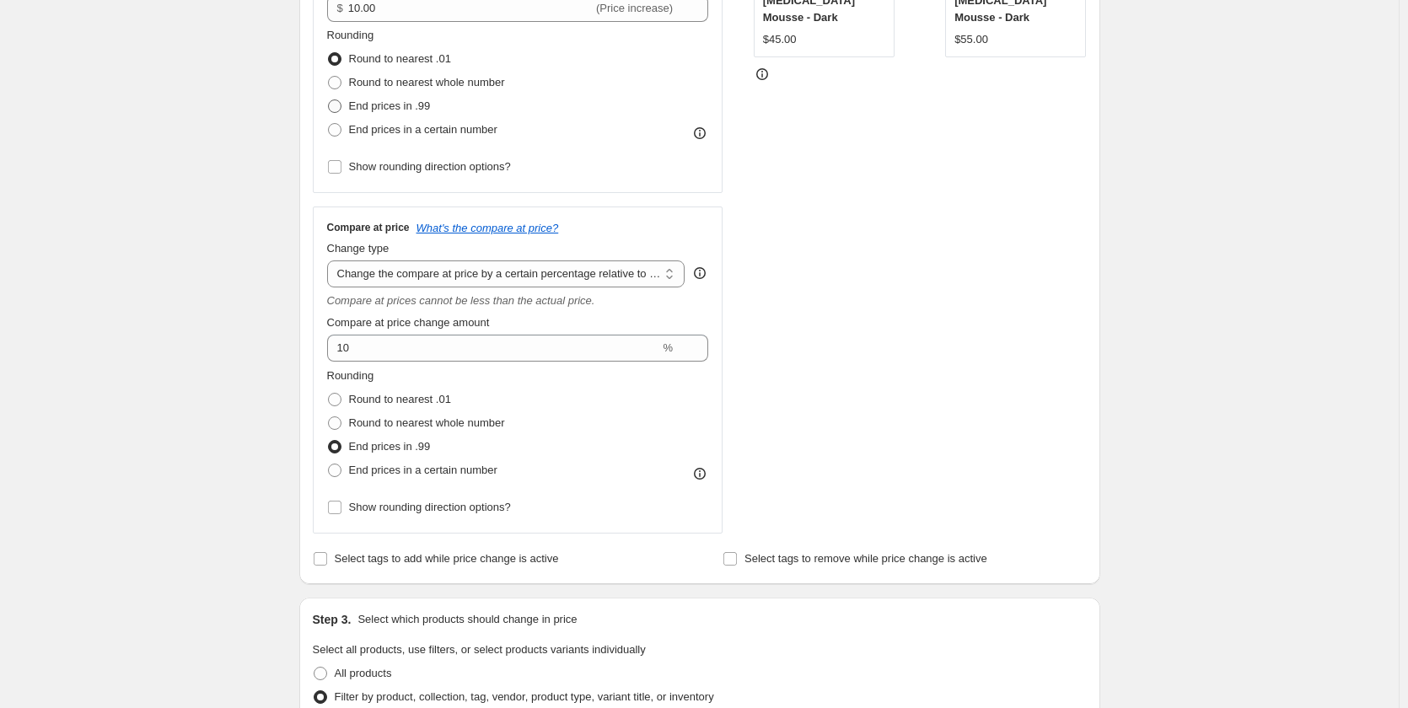
click at [336, 107] on span at bounding box center [334, 106] width 13 height 13
click at [329, 100] on input "End prices in .99" at bounding box center [328, 100] width 1 height 1
radio input "true"
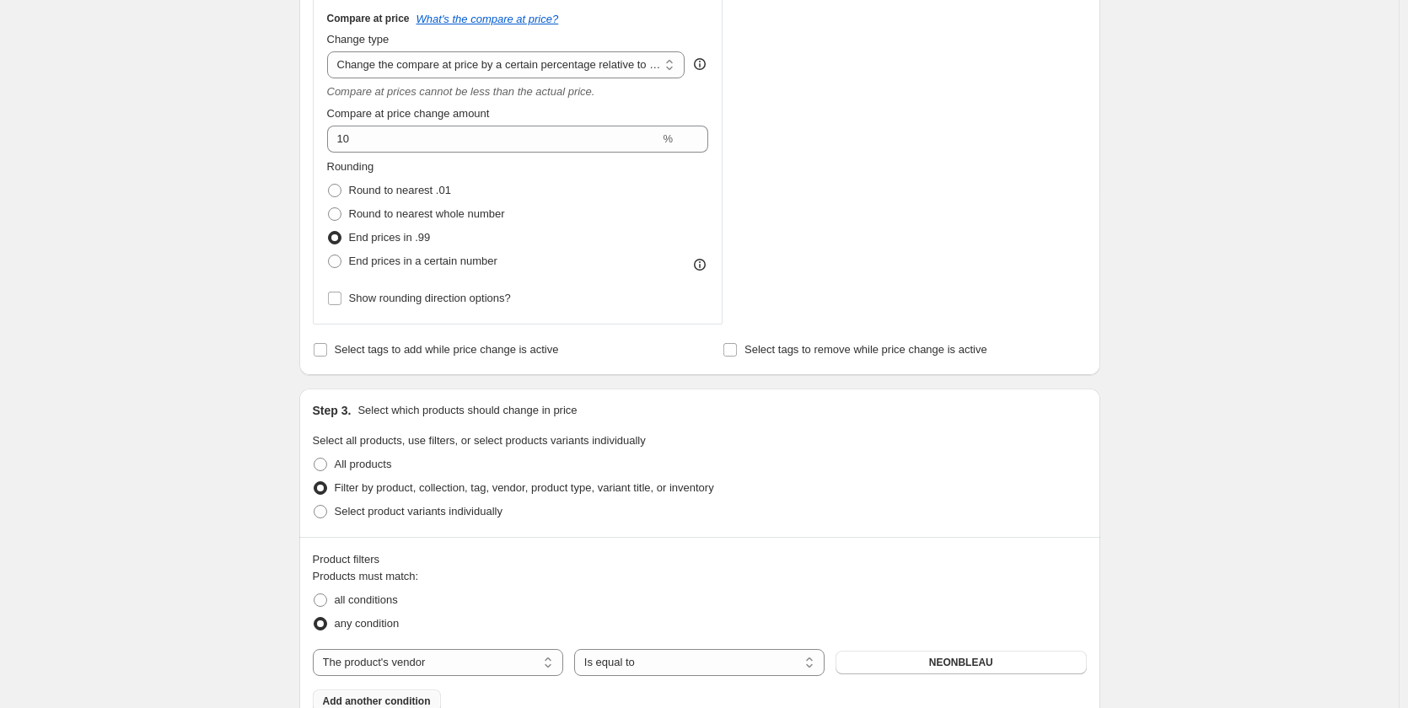
scroll to position [590, 0]
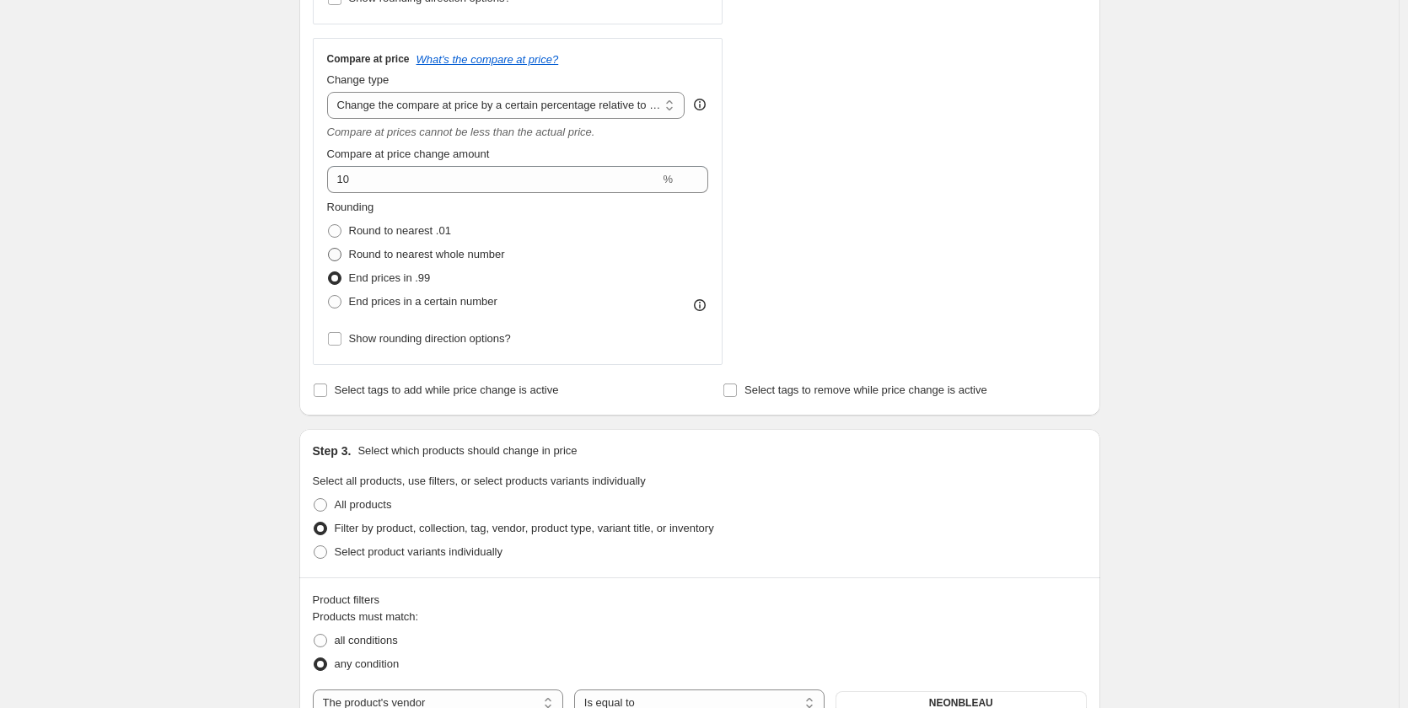
click at [338, 253] on span at bounding box center [334, 254] width 13 height 13
click at [329, 249] on input "Round to nearest whole number" at bounding box center [328, 248] width 1 height 1
radio input "true"
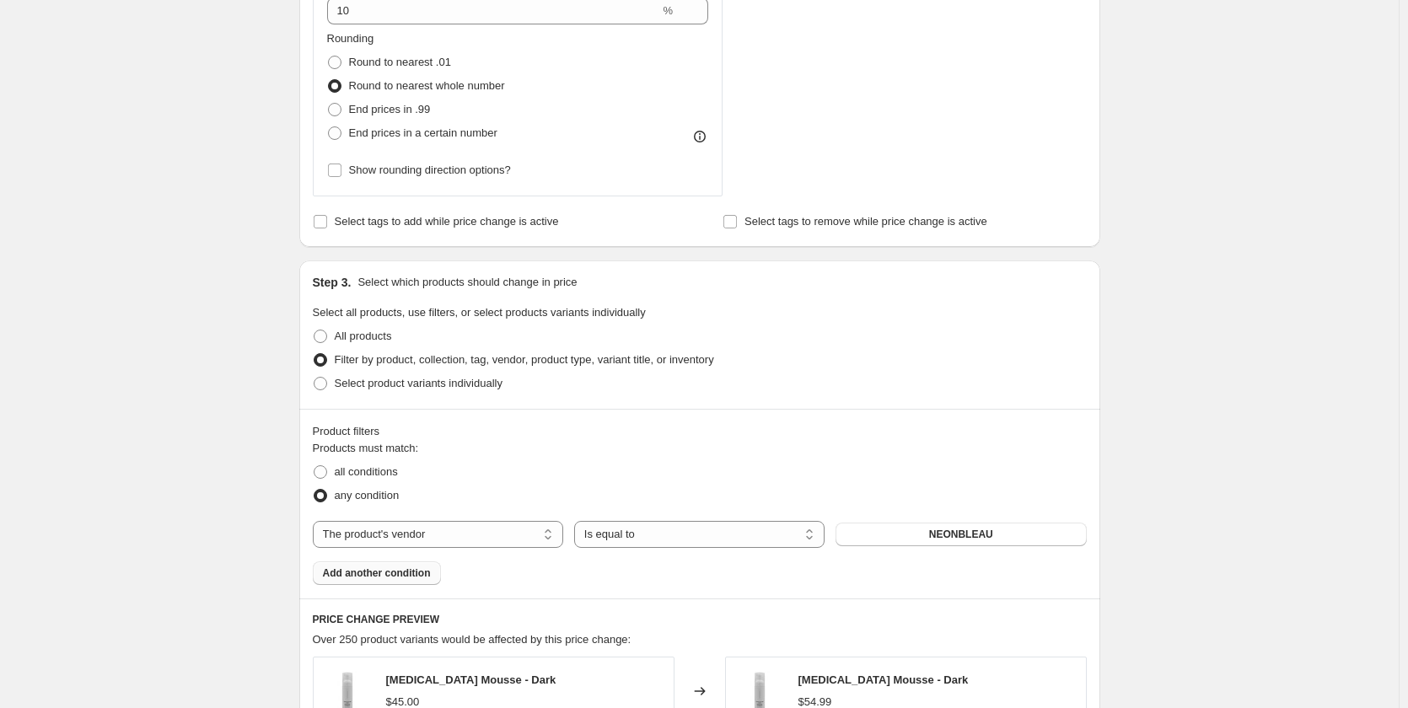
scroll to position [675, 0]
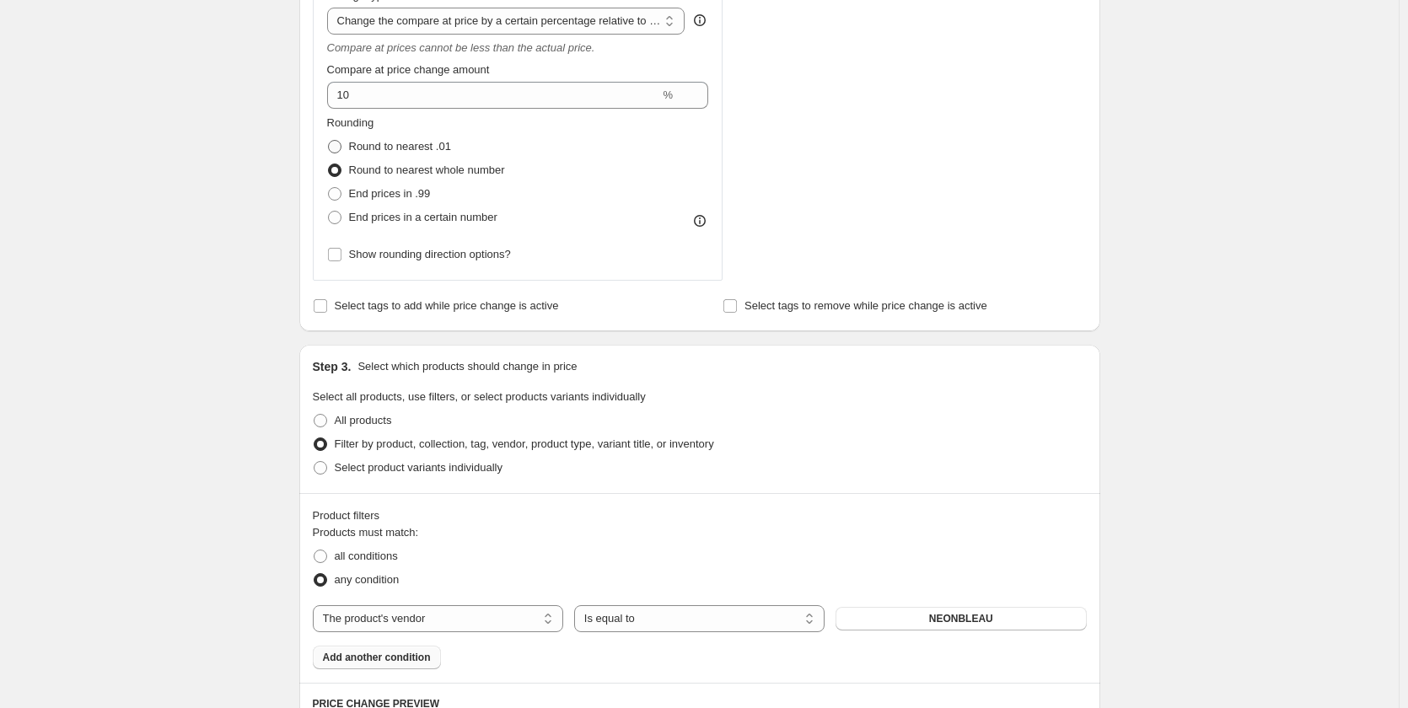
click at [335, 147] on span at bounding box center [334, 146] width 13 height 13
click at [329, 141] on input "Round to nearest .01" at bounding box center [328, 140] width 1 height 1
radio input "true"
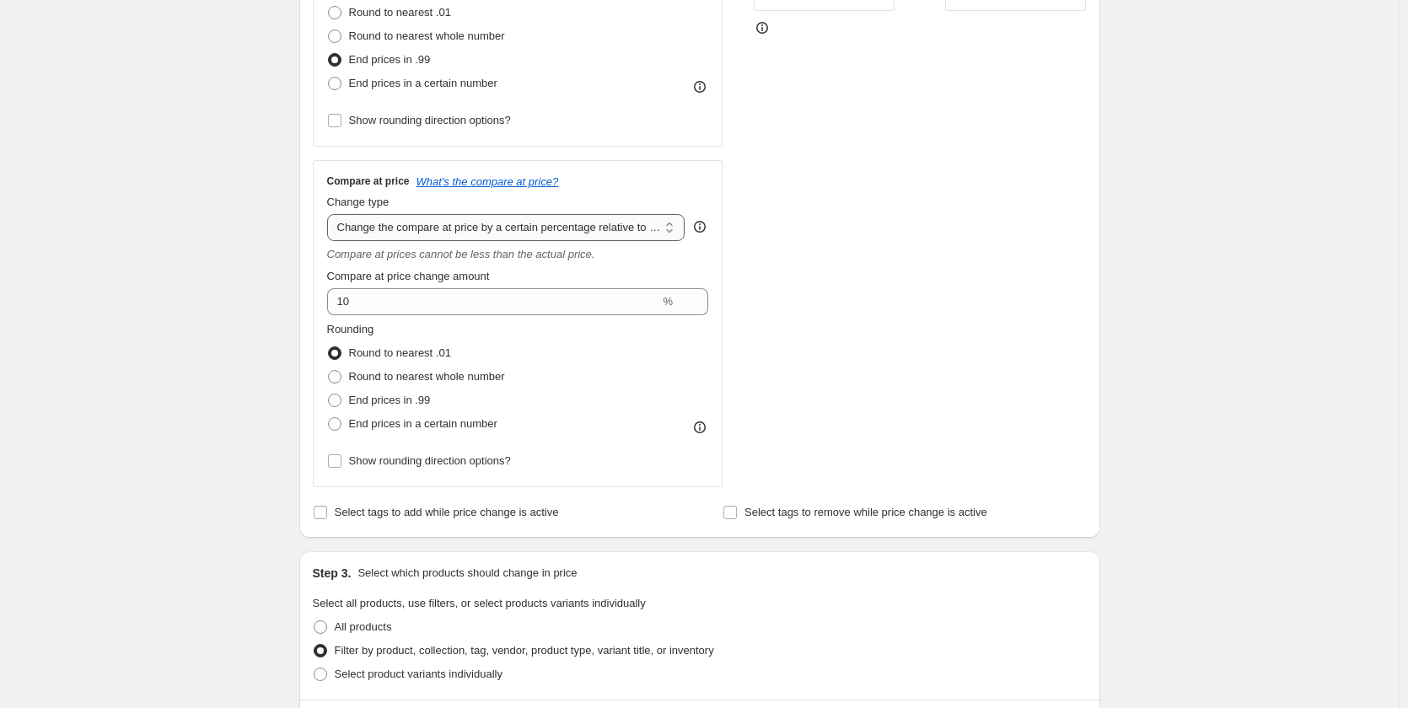
scroll to position [472, 0]
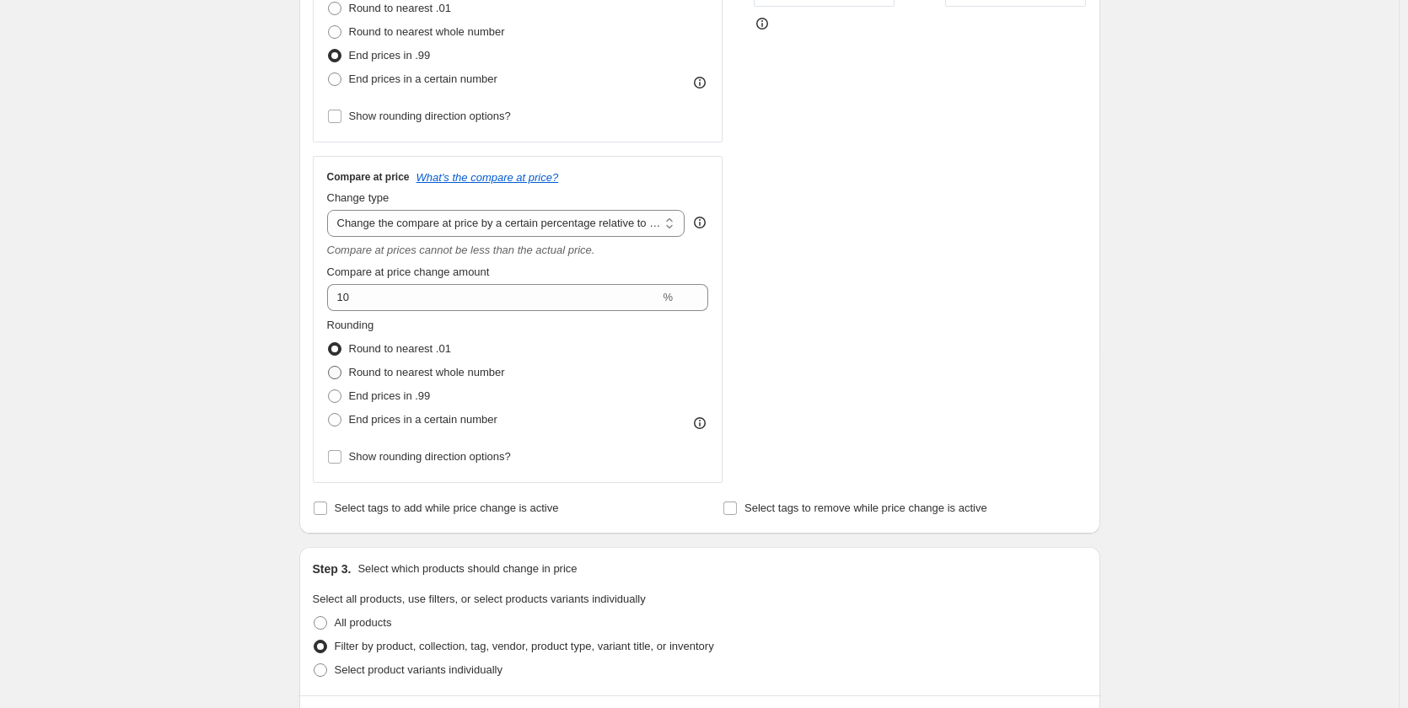
click at [335, 374] on span at bounding box center [334, 372] width 13 height 13
click at [329, 367] on input "Round to nearest whole number" at bounding box center [328, 366] width 1 height 1
radio input "true"
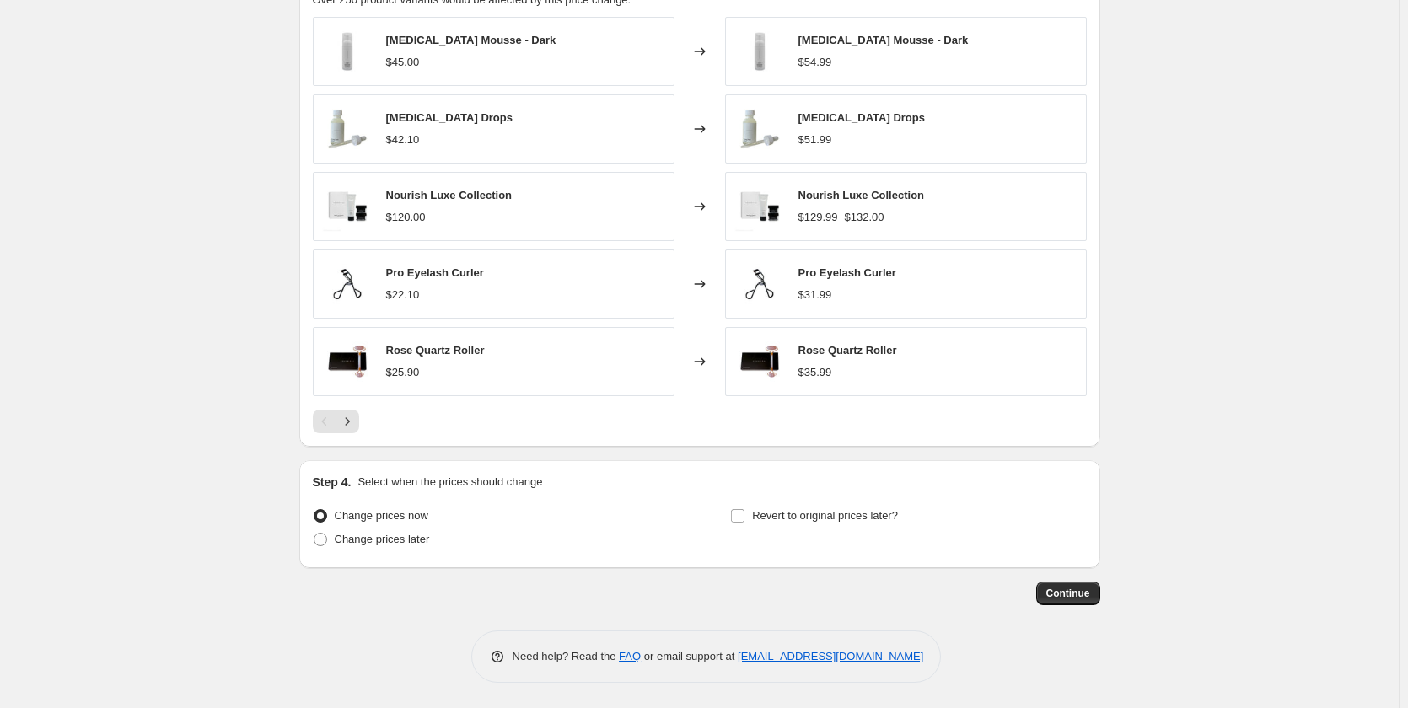
scroll to position [1400, 0]
click at [1082, 598] on span "Continue" at bounding box center [1069, 593] width 44 height 13
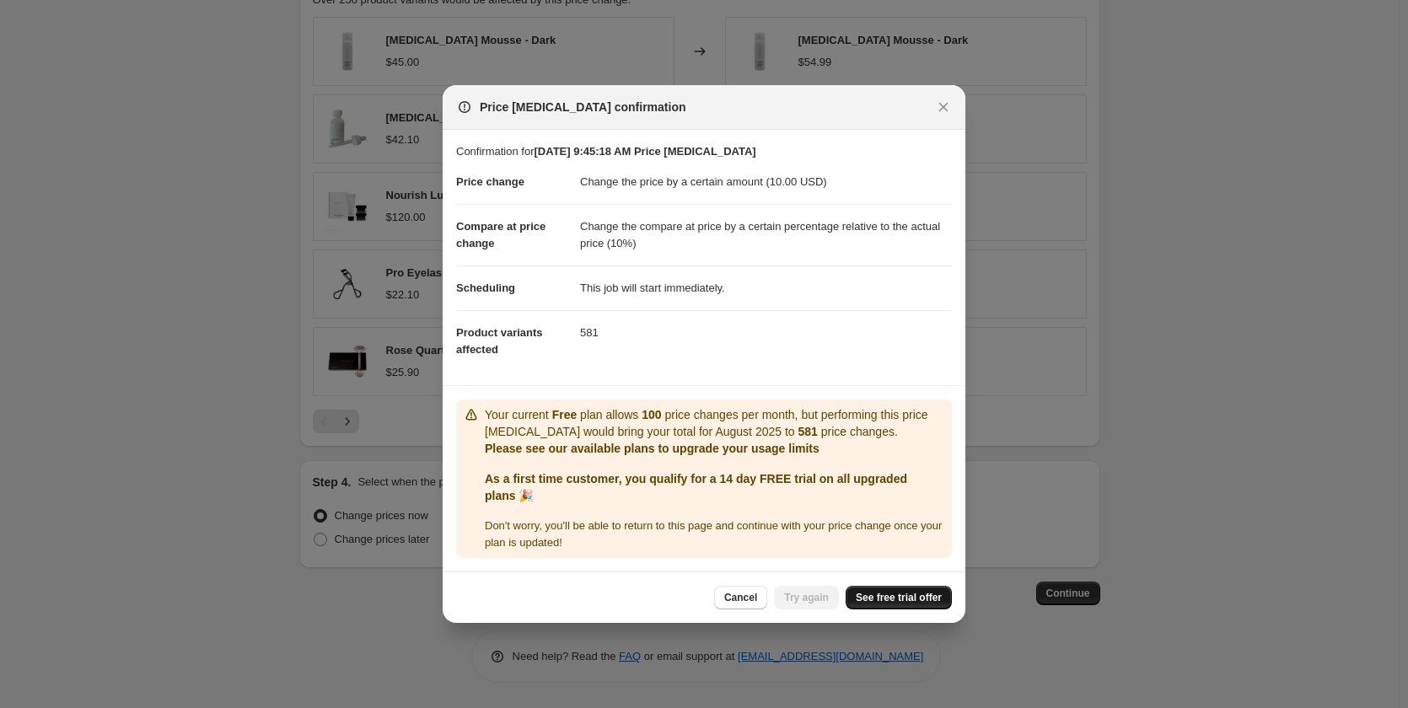
click at [897, 601] on span "See free trial offer" at bounding box center [899, 597] width 86 height 13
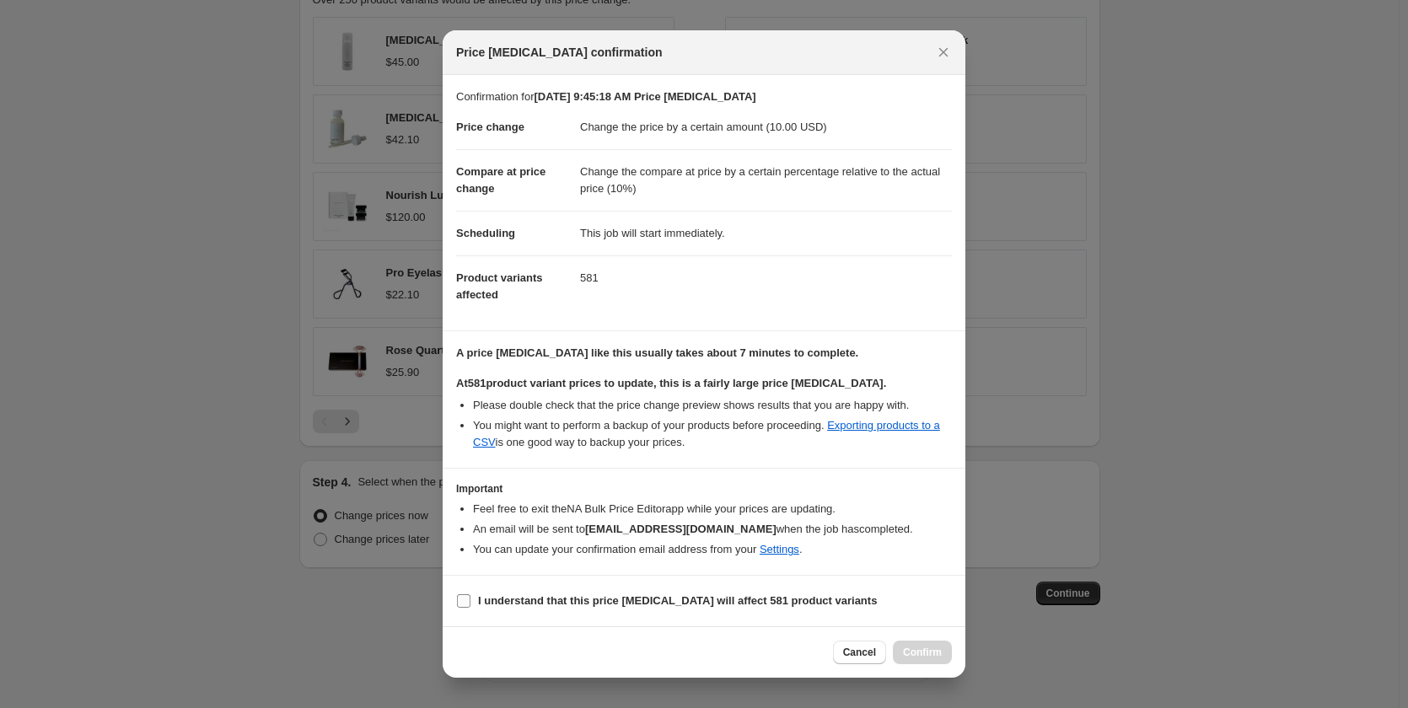
click at [466, 600] on input "I understand that this price [MEDICAL_DATA] will affect 581 product variants" at bounding box center [463, 601] width 13 height 13
checkbox input "true"
click at [916, 654] on span "Confirm" at bounding box center [922, 652] width 39 height 13
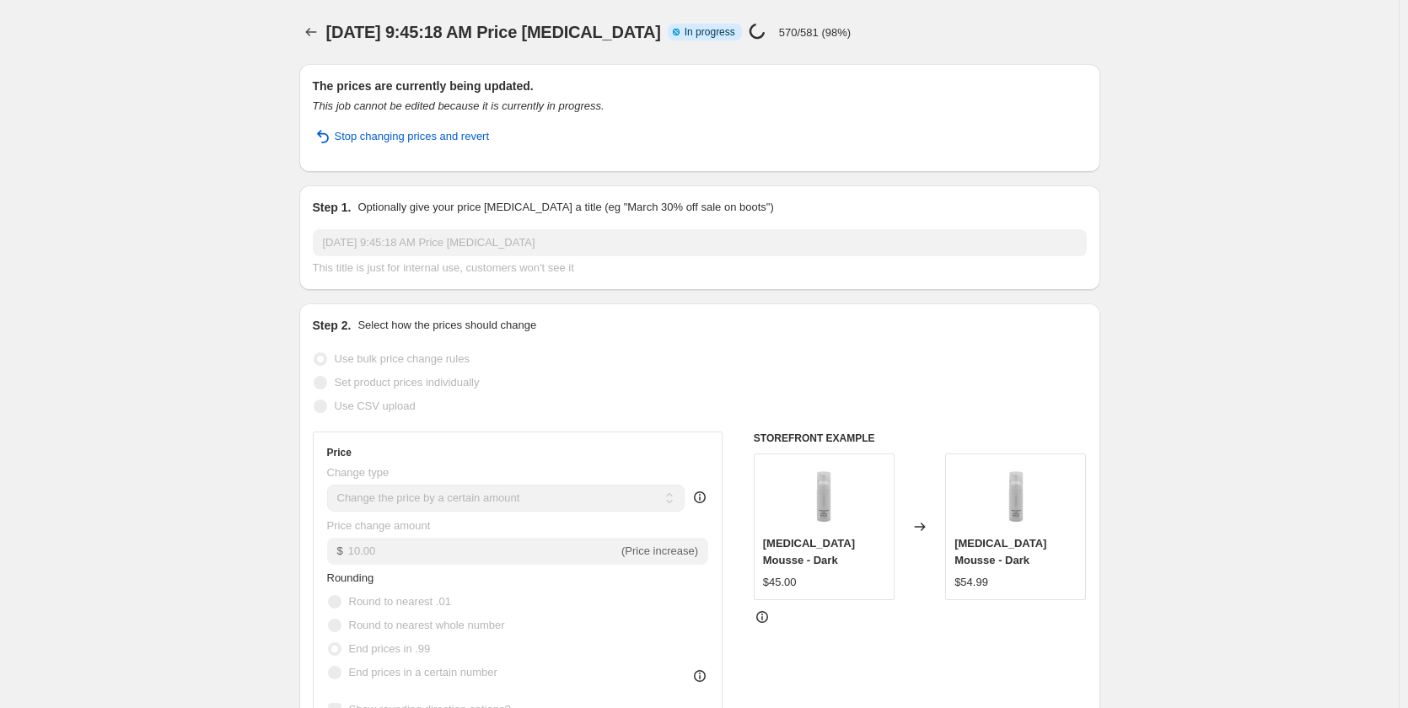
select select "by"
select select "pp"
select select "vendor"
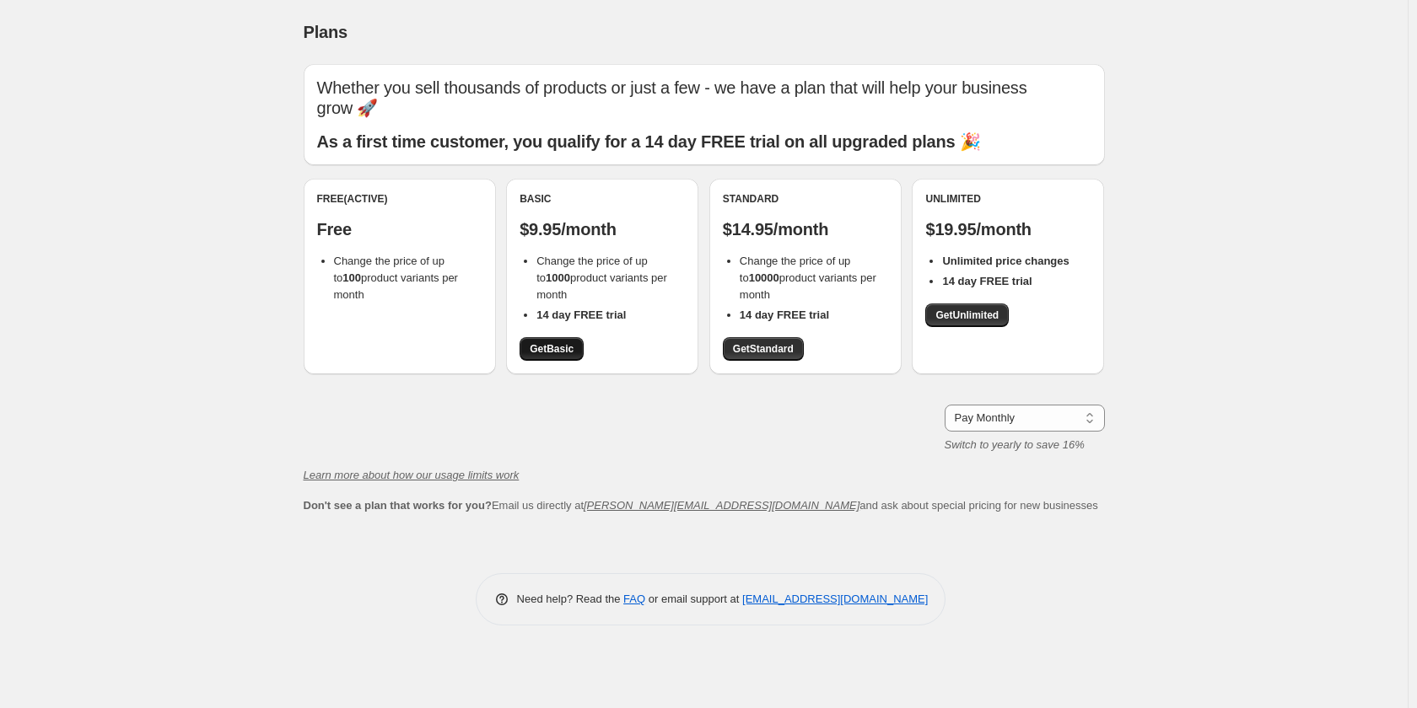
click at [557, 355] on span "Get Basic" at bounding box center [552, 348] width 44 height 13
